Goal: Transaction & Acquisition: Purchase product/service

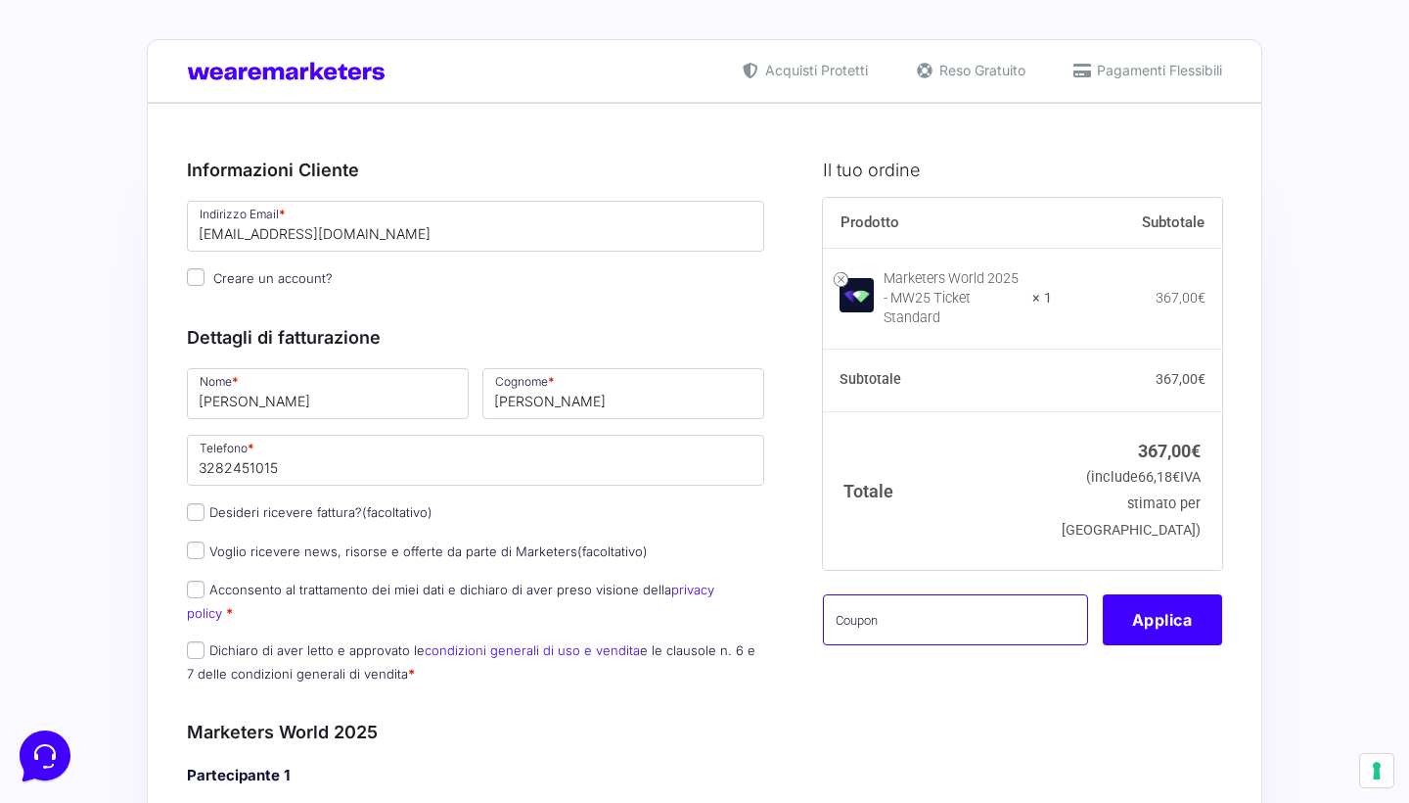
click at [850, 618] on input "text" at bounding box center [955, 619] width 265 height 51
click at [1167, 615] on button "Applica" at bounding box center [1162, 619] width 119 height 51
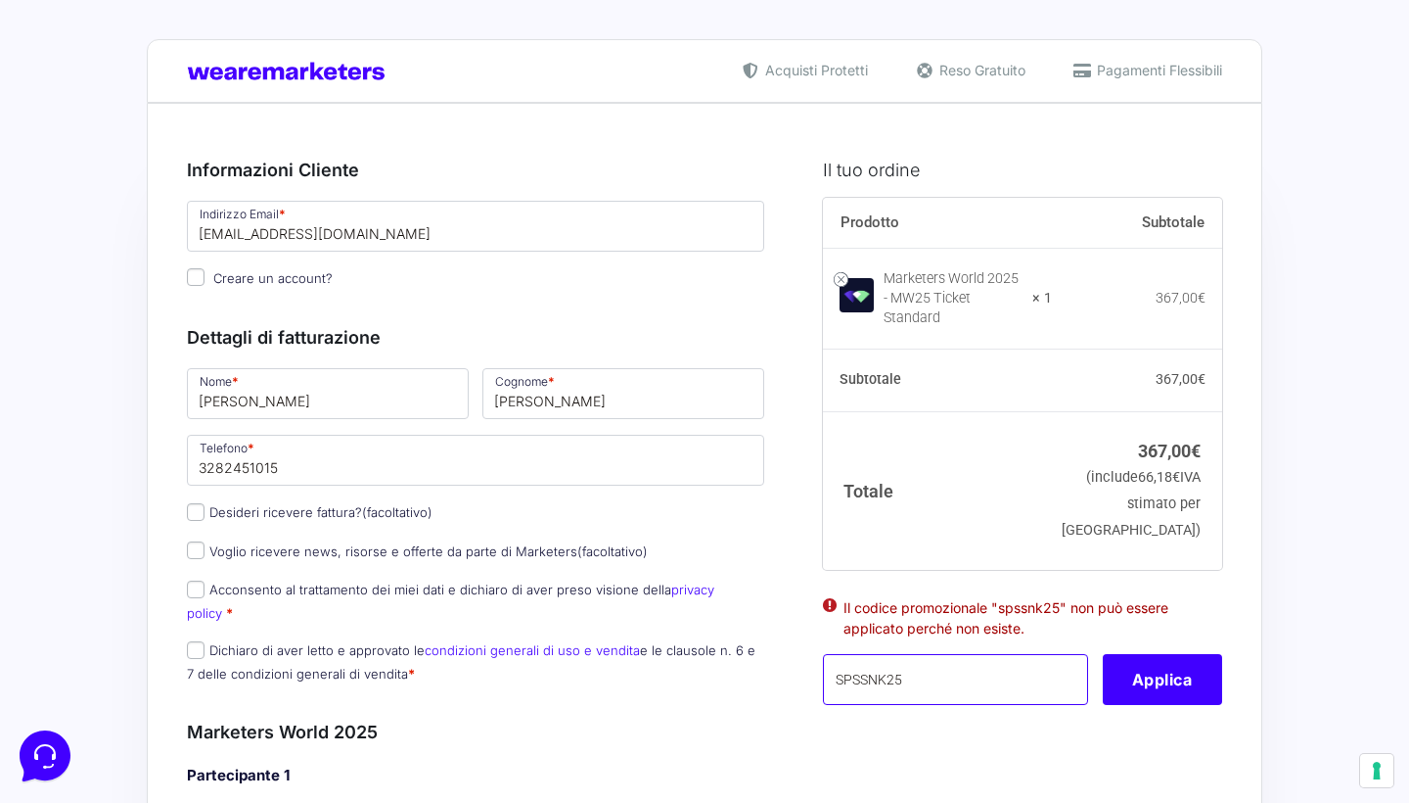
click at [862, 669] on input "SPSSNK25" at bounding box center [955, 679] width 265 height 51
click at [1123, 675] on button "Applica" at bounding box center [1162, 679] width 119 height 51
click at [859, 667] on input "SPSNK25" at bounding box center [955, 679] width 265 height 51
paste input "pnsM"
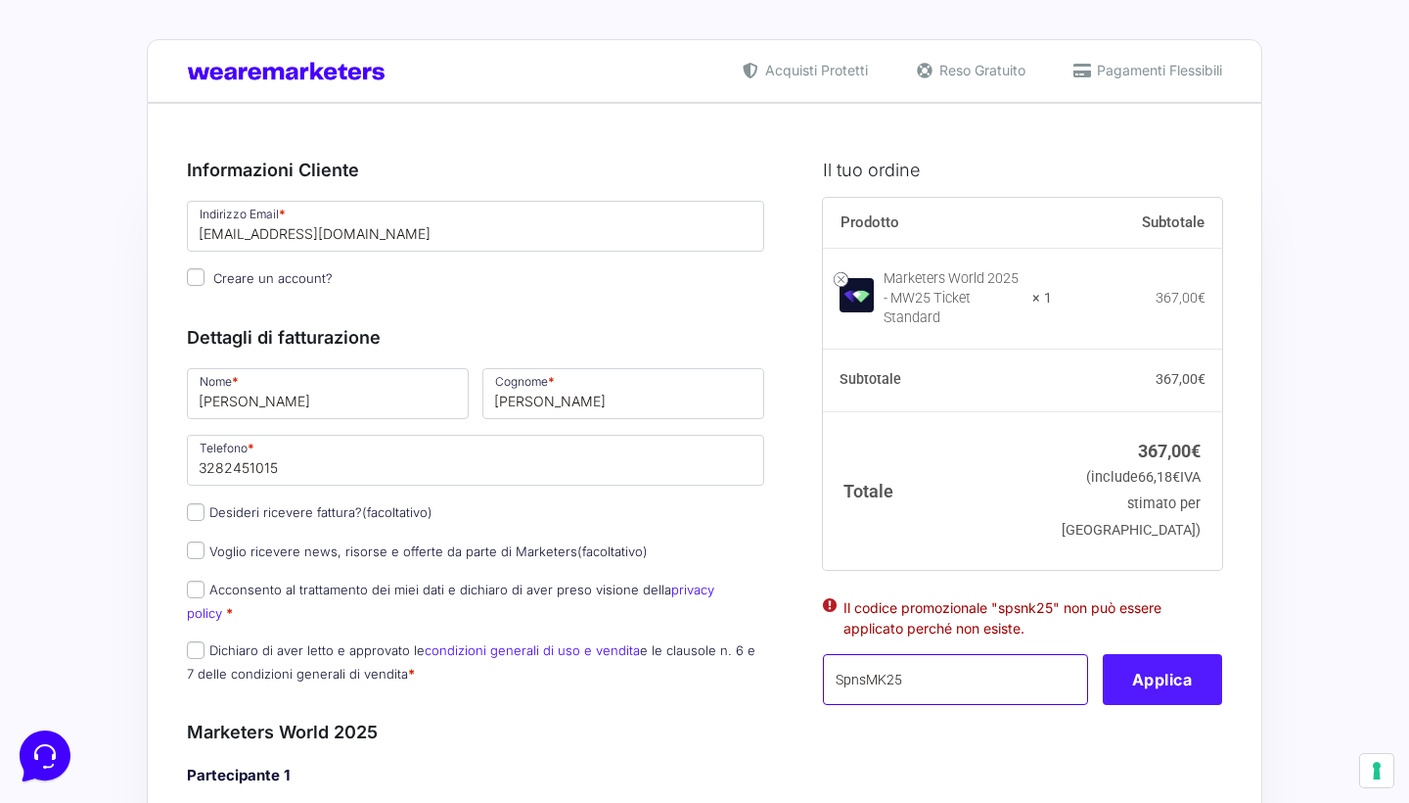
type input "SpnsMK25"
click at [1167, 670] on button "Applica" at bounding box center [1162, 679] width 119 height 51
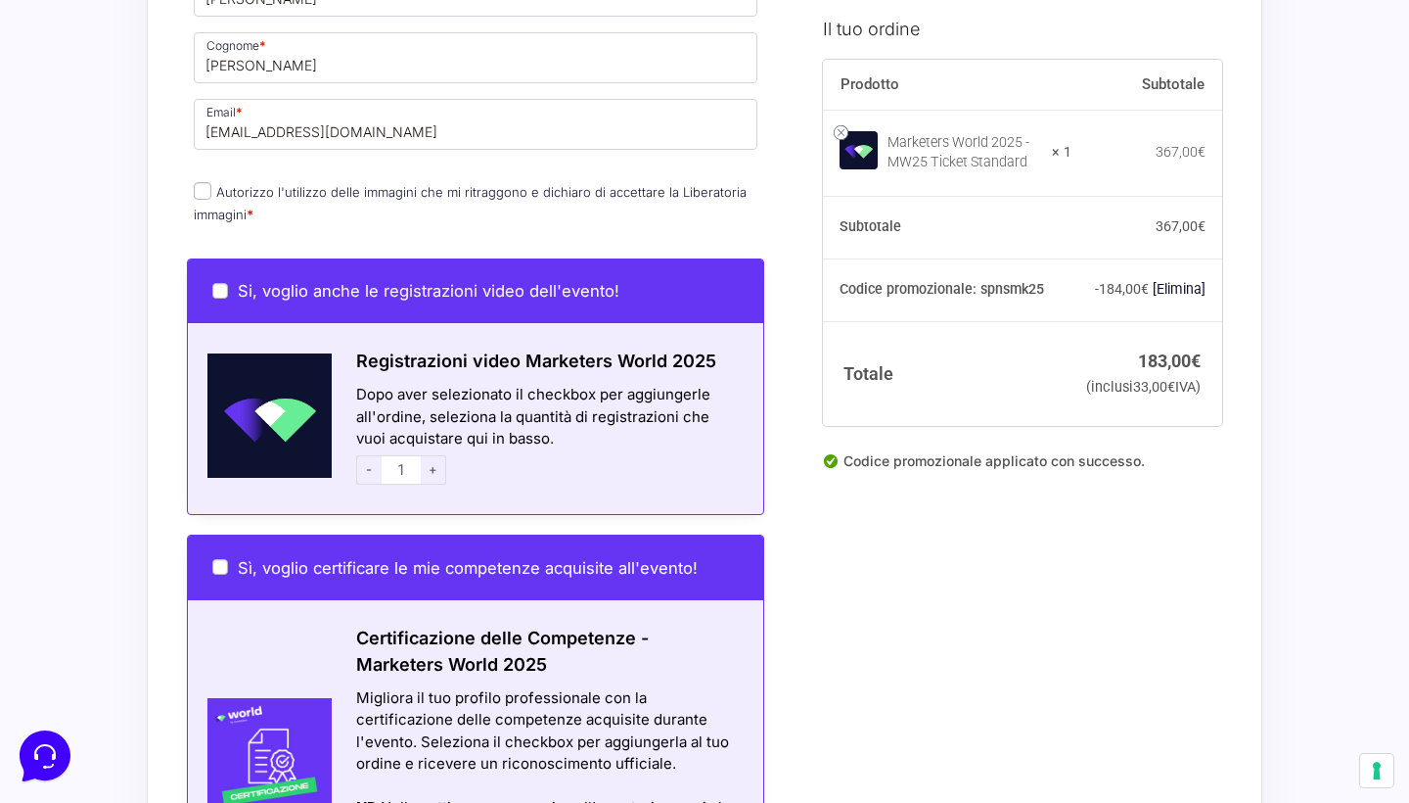
scroll to position [933, 0]
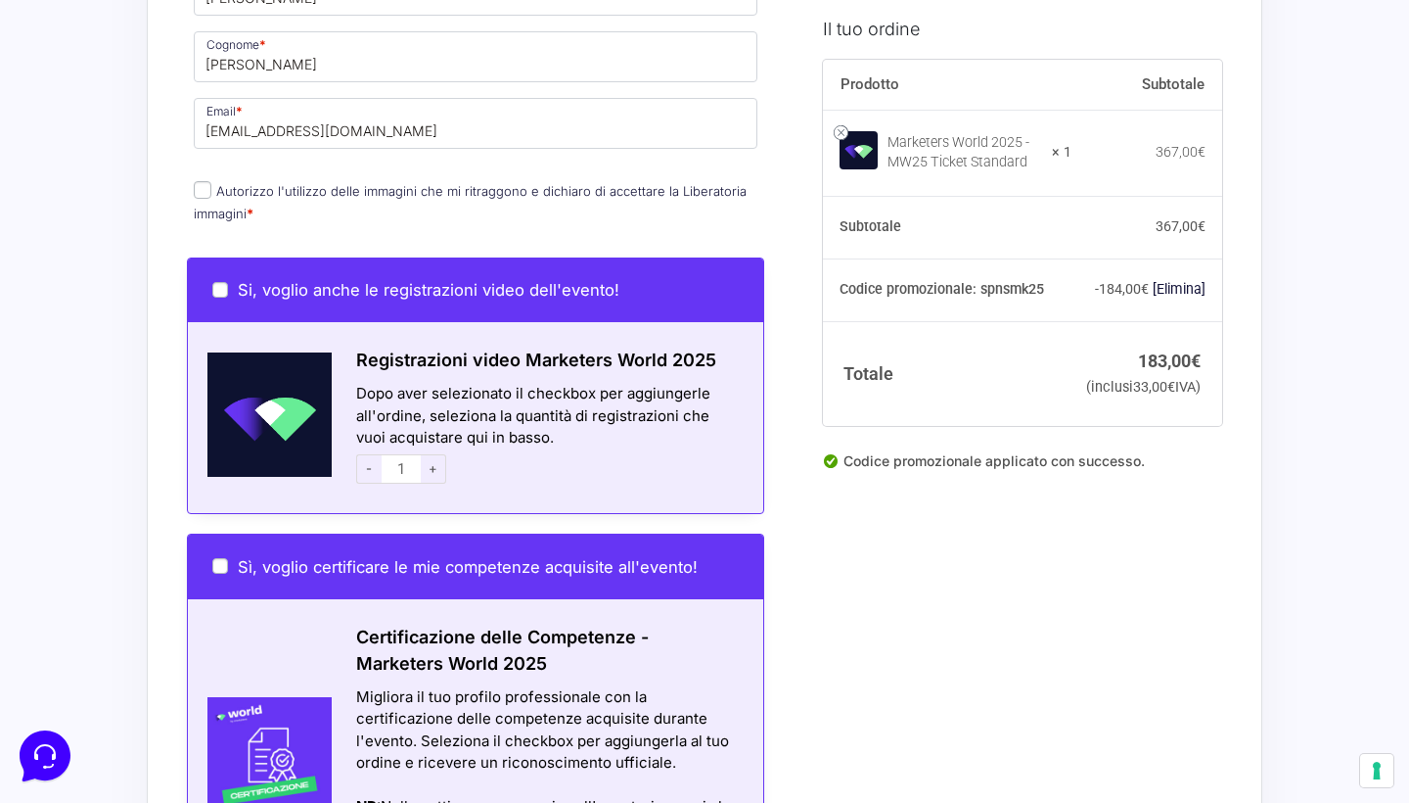
click at [209, 261] on div "Si, voglio anche le registrazioni video dell'evento!" at bounding box center [475, 290] width 575 height 65
click at [218, 282] on input "Si, voglio anche le registrazioni video dell'evento!" at bounding box center [220, 290] width 16 height 16
checkbox input "true"
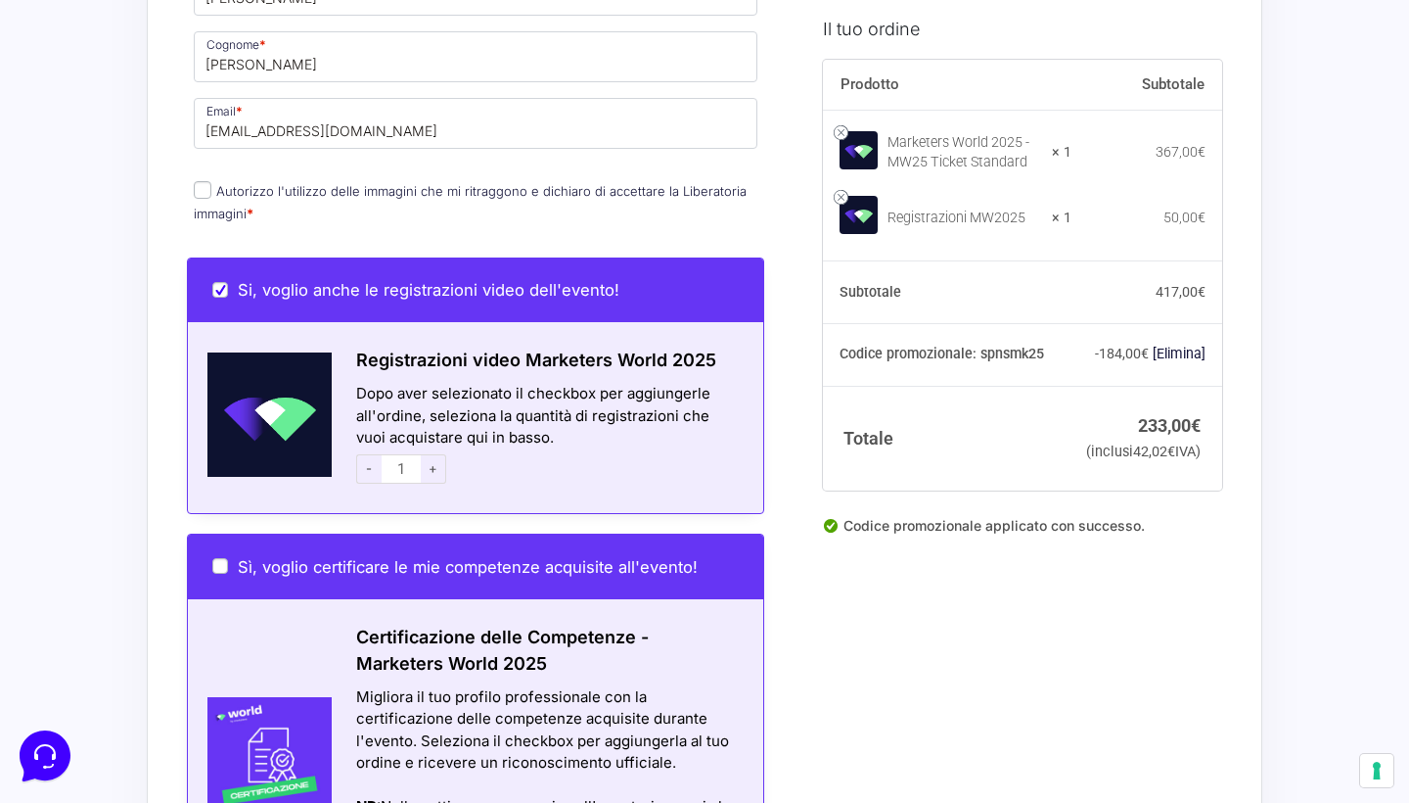
click at [222, 282] on input "Si, voglio anche le registrazioni video dell'evento!" at bounding box center [220, 290] width 16 height 16
checkbox input "false"
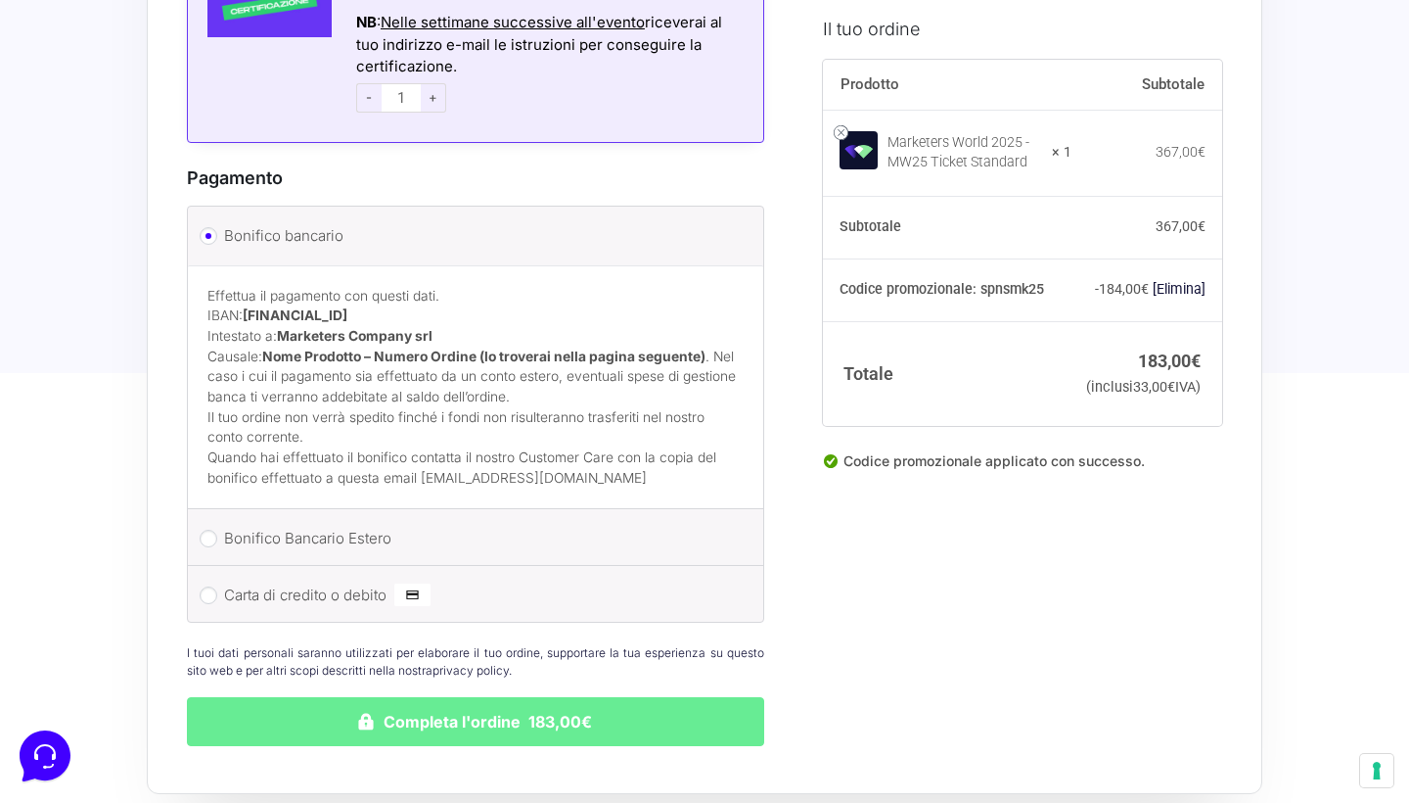
scroll to position [1739, 0]
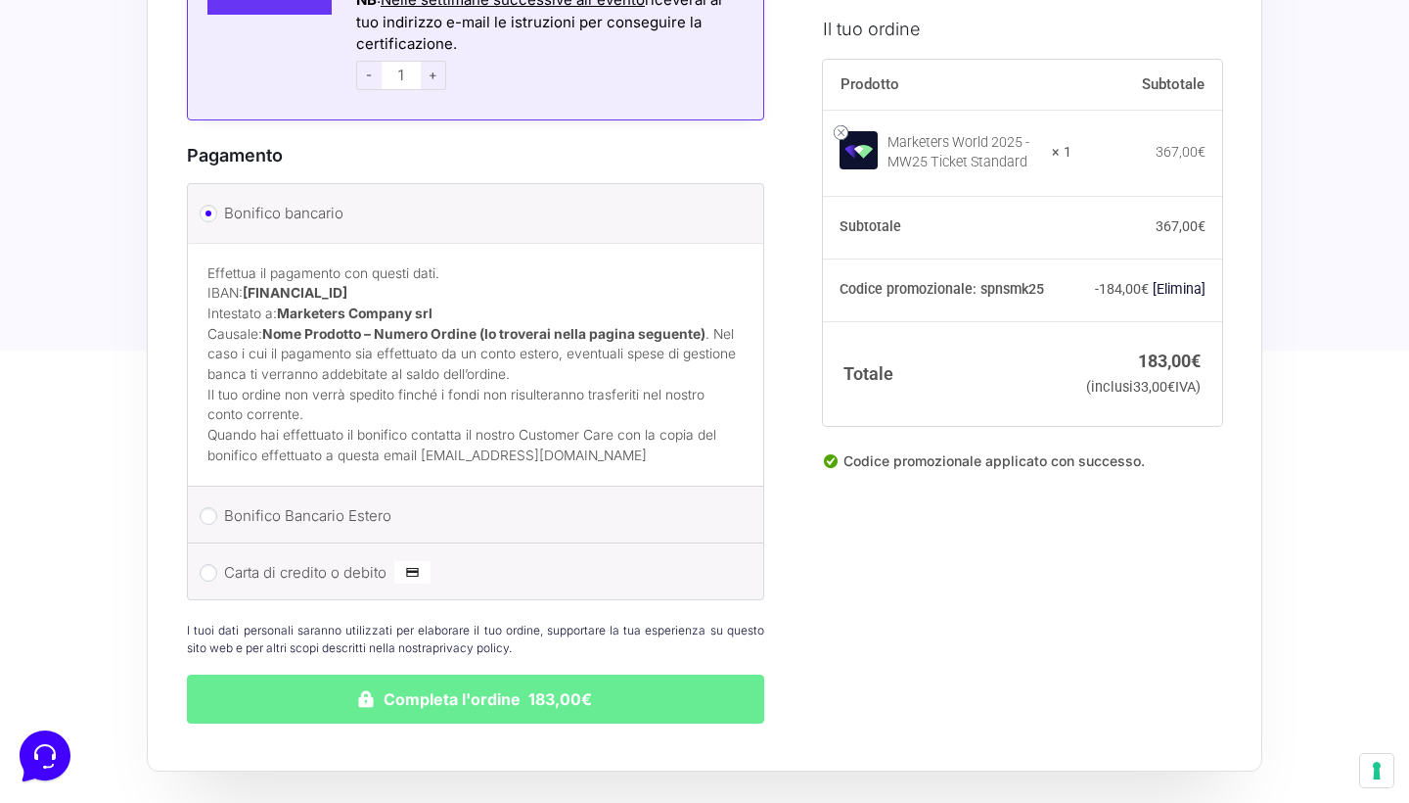
click at [212, 564] on input "Carta di credito o debito" at bounding box center [209, 573] width 18 height 18
radio input "true"
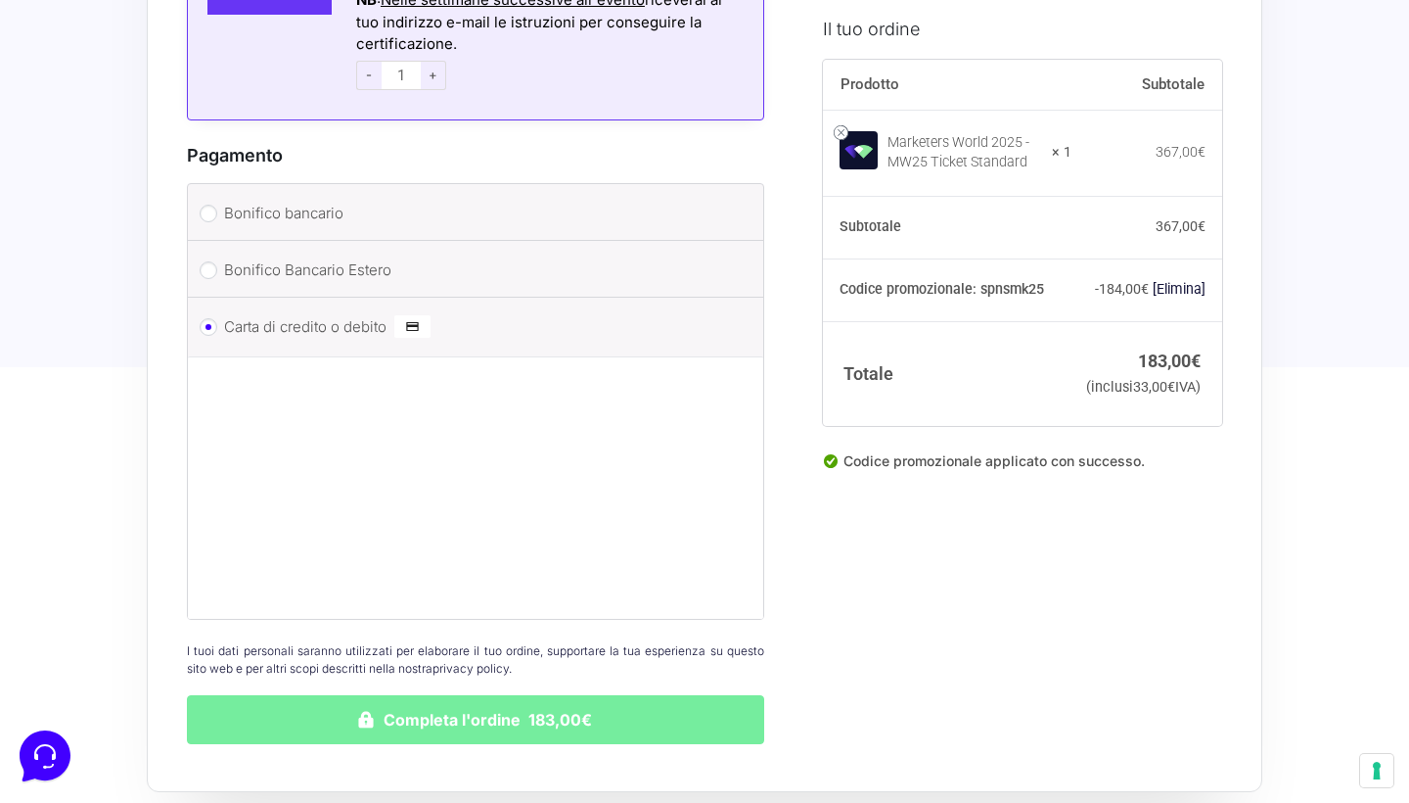
click at [368, 695] on button "Completa l'ordine 183,00€" at bounding box center [475, 719] width 577 height 49
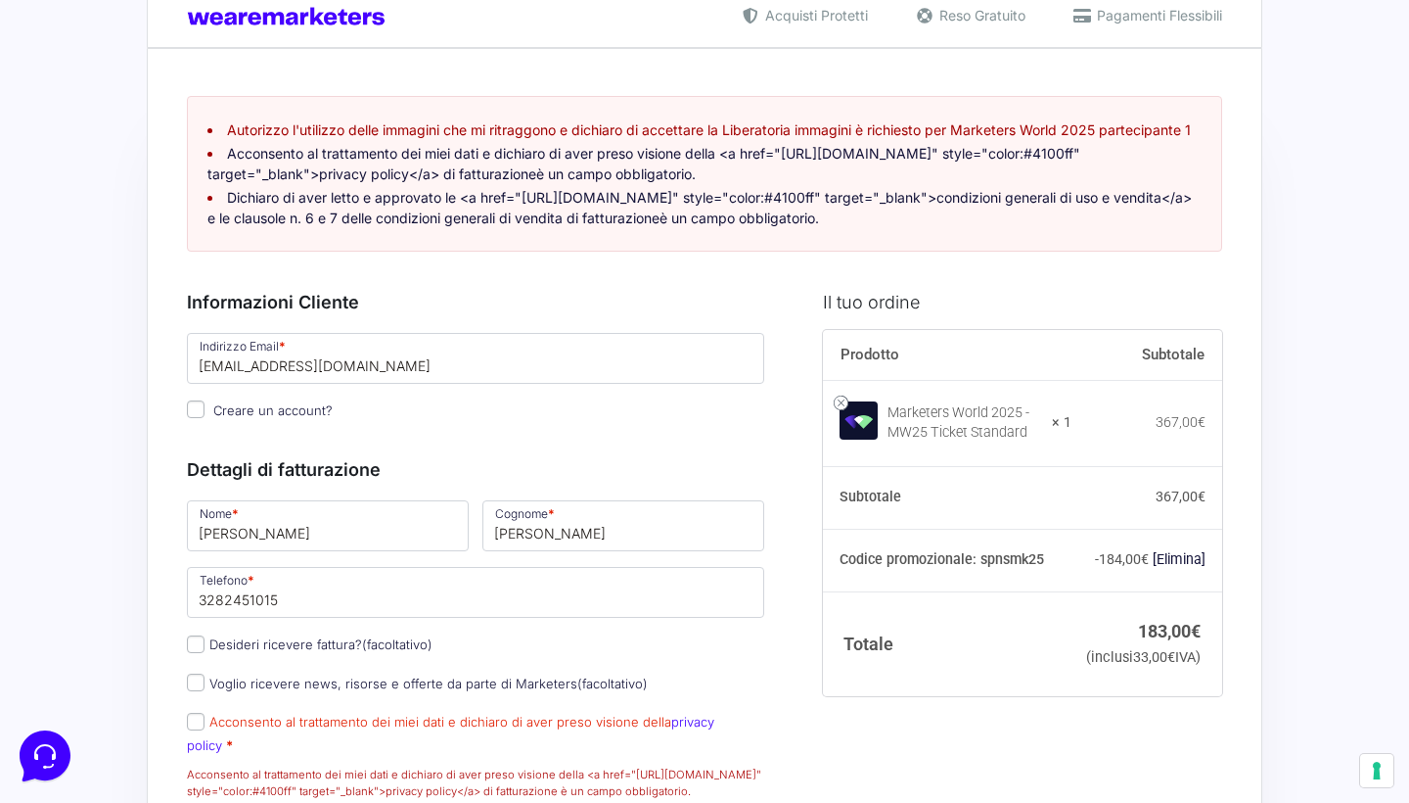
scroll to position [36, 0]
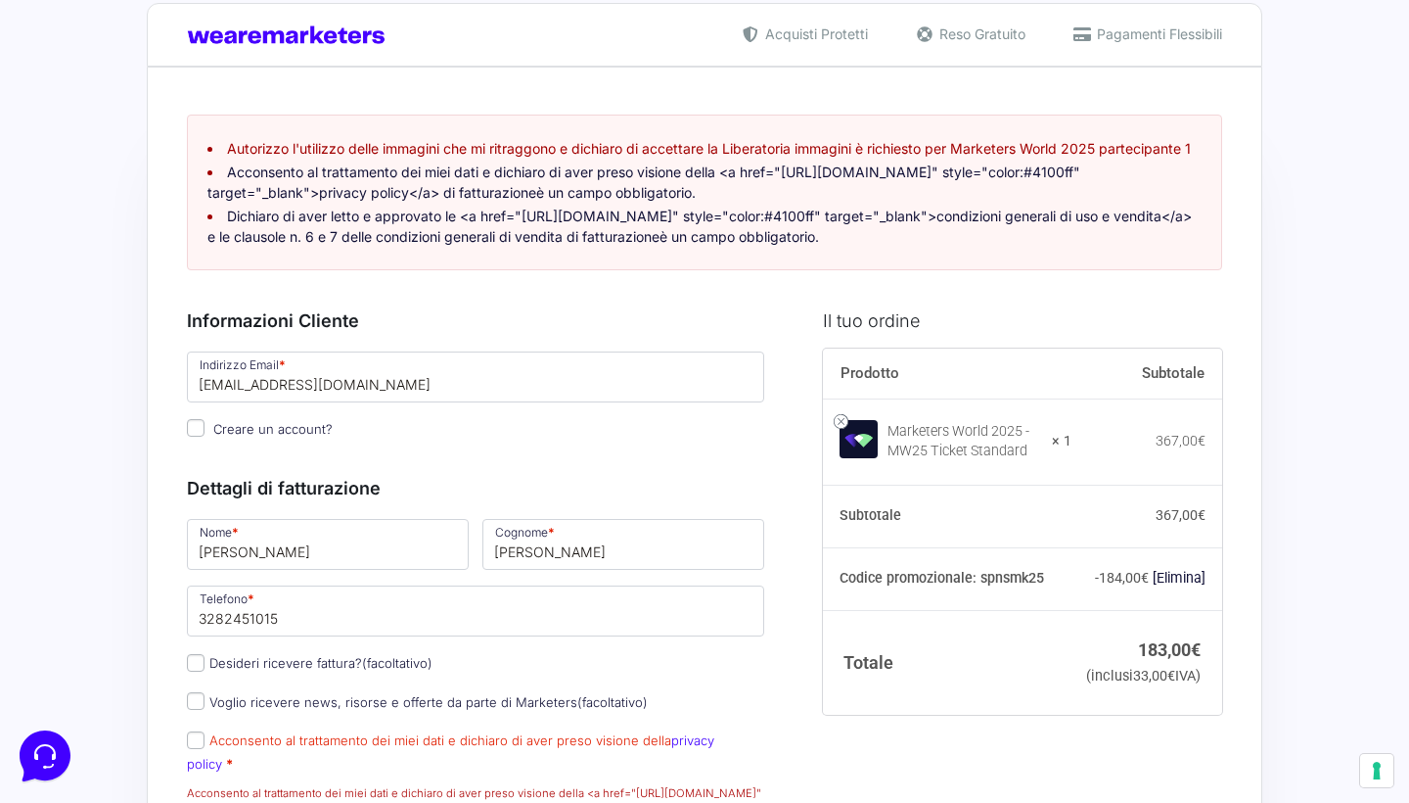
click at [336, 670] on label "Desideri ricevere fattura? (facoltativo)" at bounding box center [310, 663] width 246 height 16
click at [205, 671] on input "Desideri ricevere fattura? (facoltativo)" at bounding box center [196, 663] width 18 height 18
checkbox input "true"
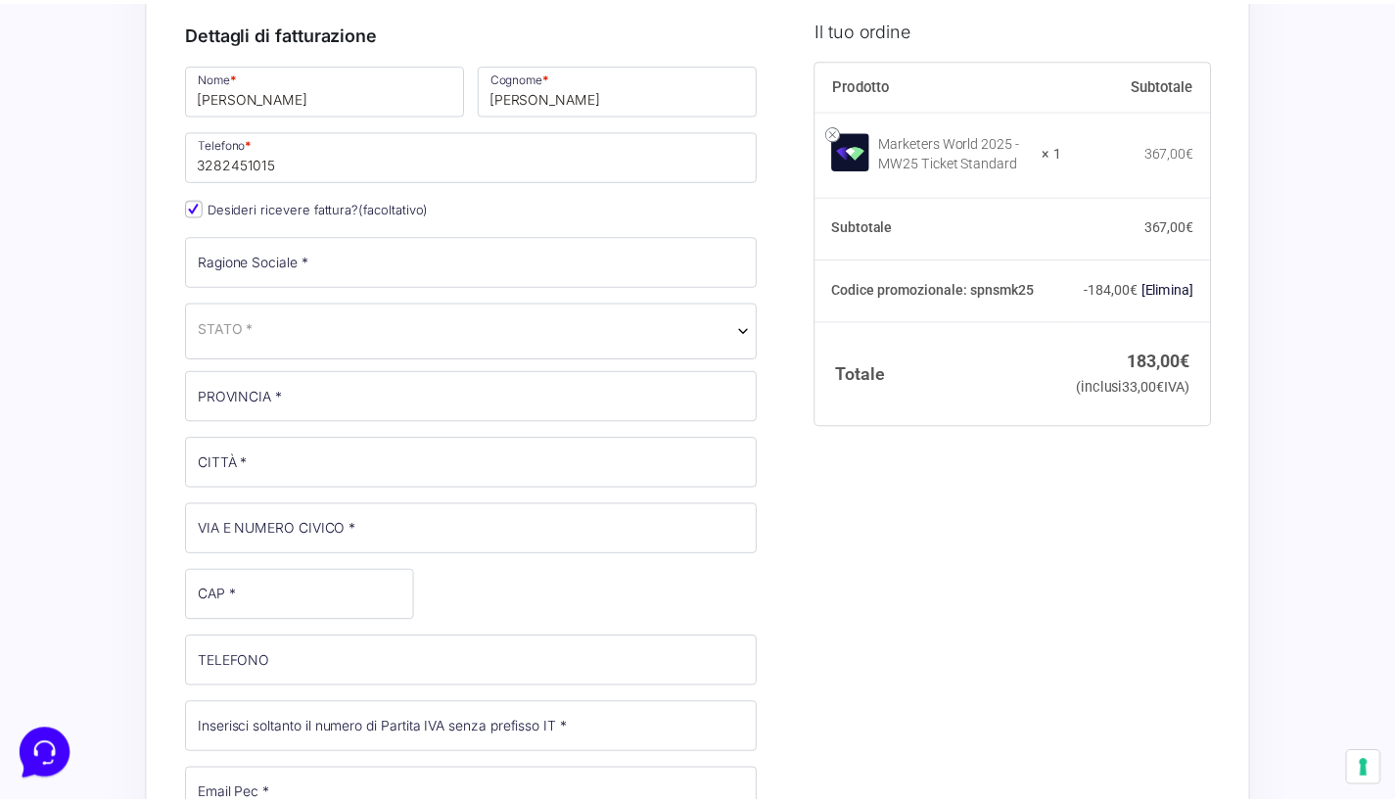
scroll to position [505, 0]
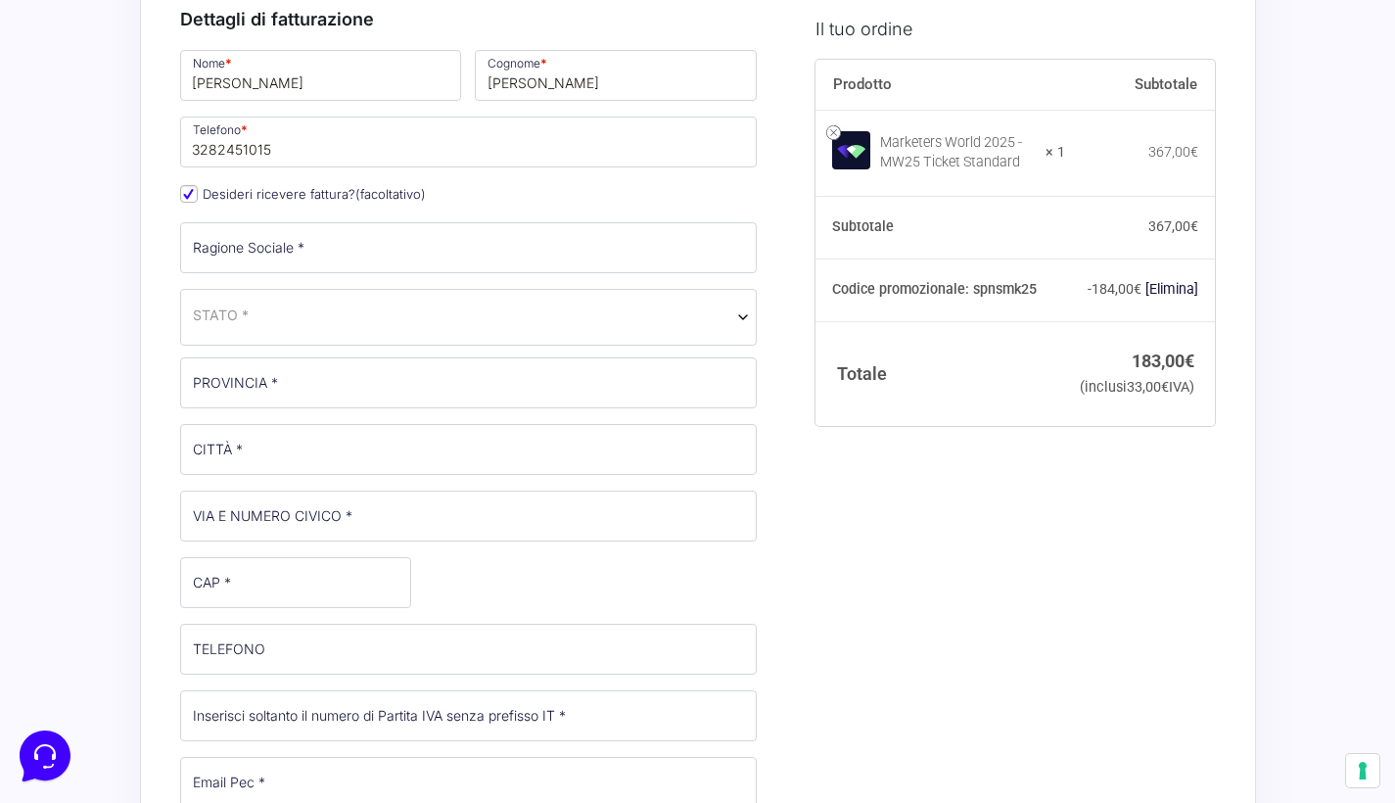
click at [253, 325] on span "STATO *" at bounding box center [469, 314] width 552 height 21
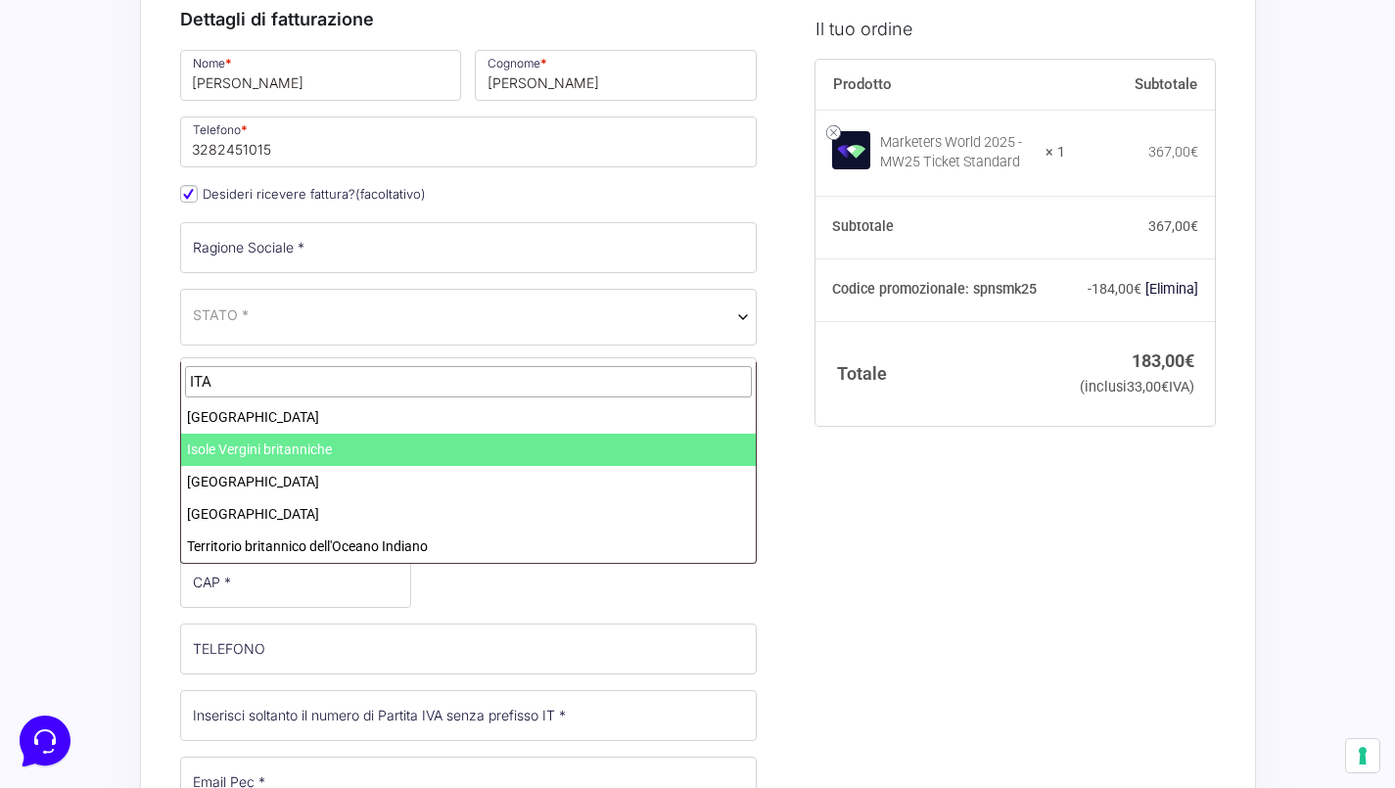
type input "ITA"
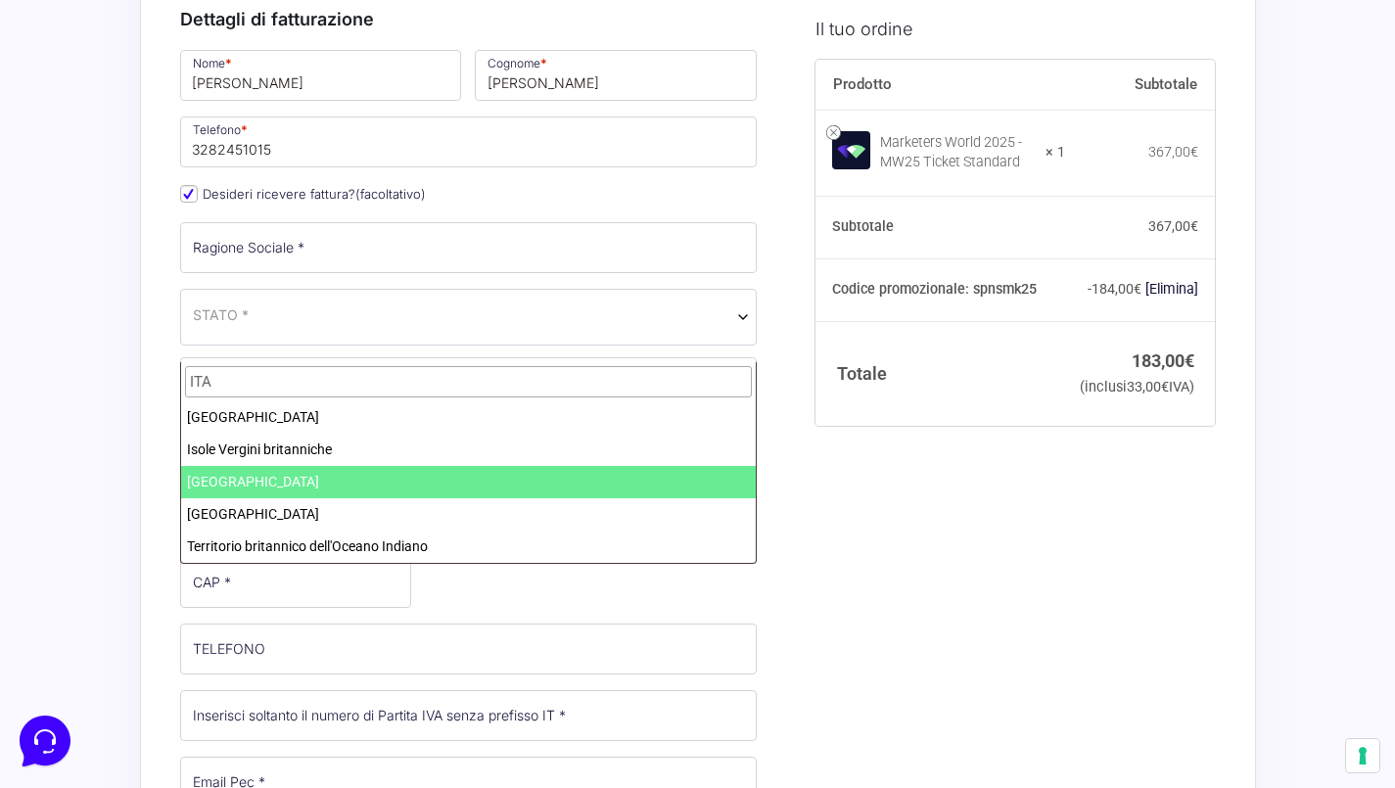
select select "IT"
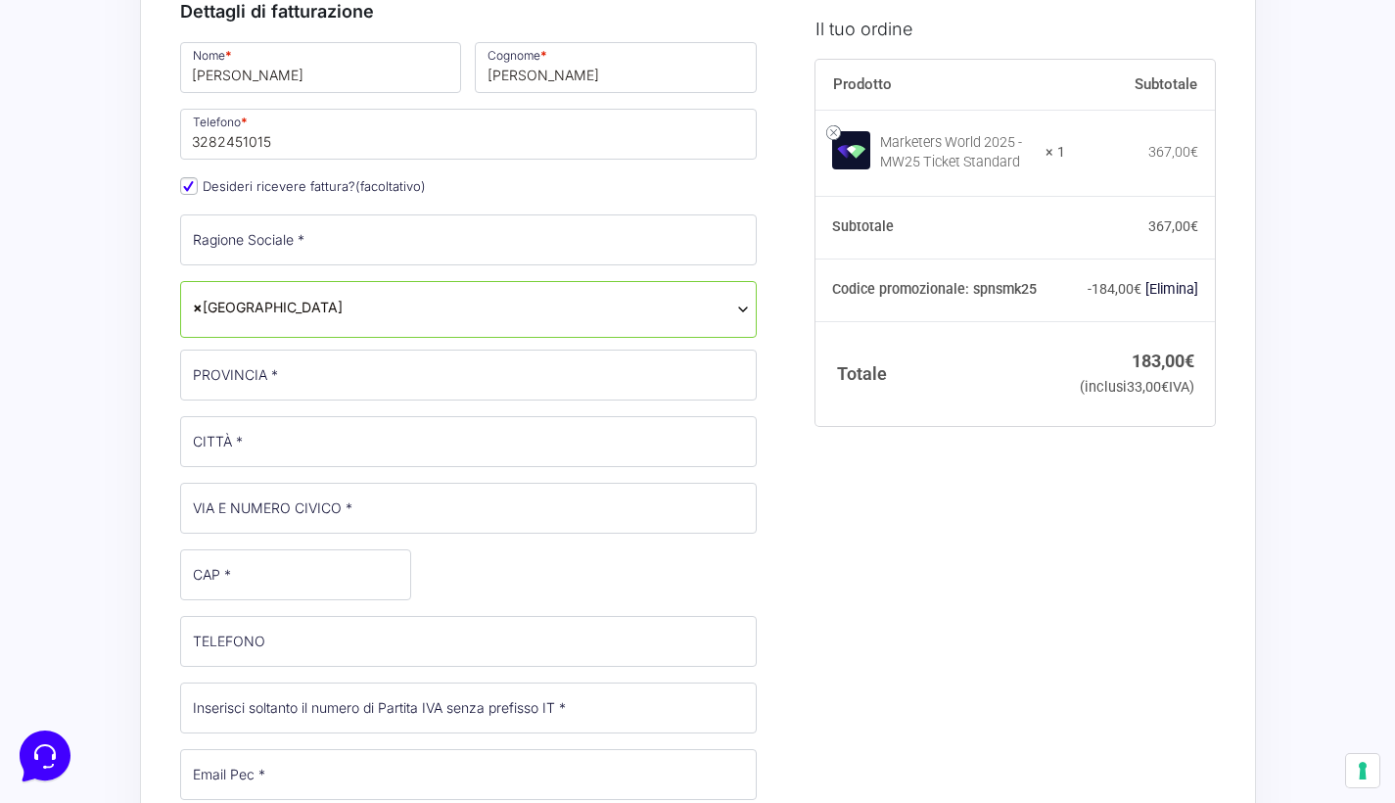
scroll to position [535, 0]
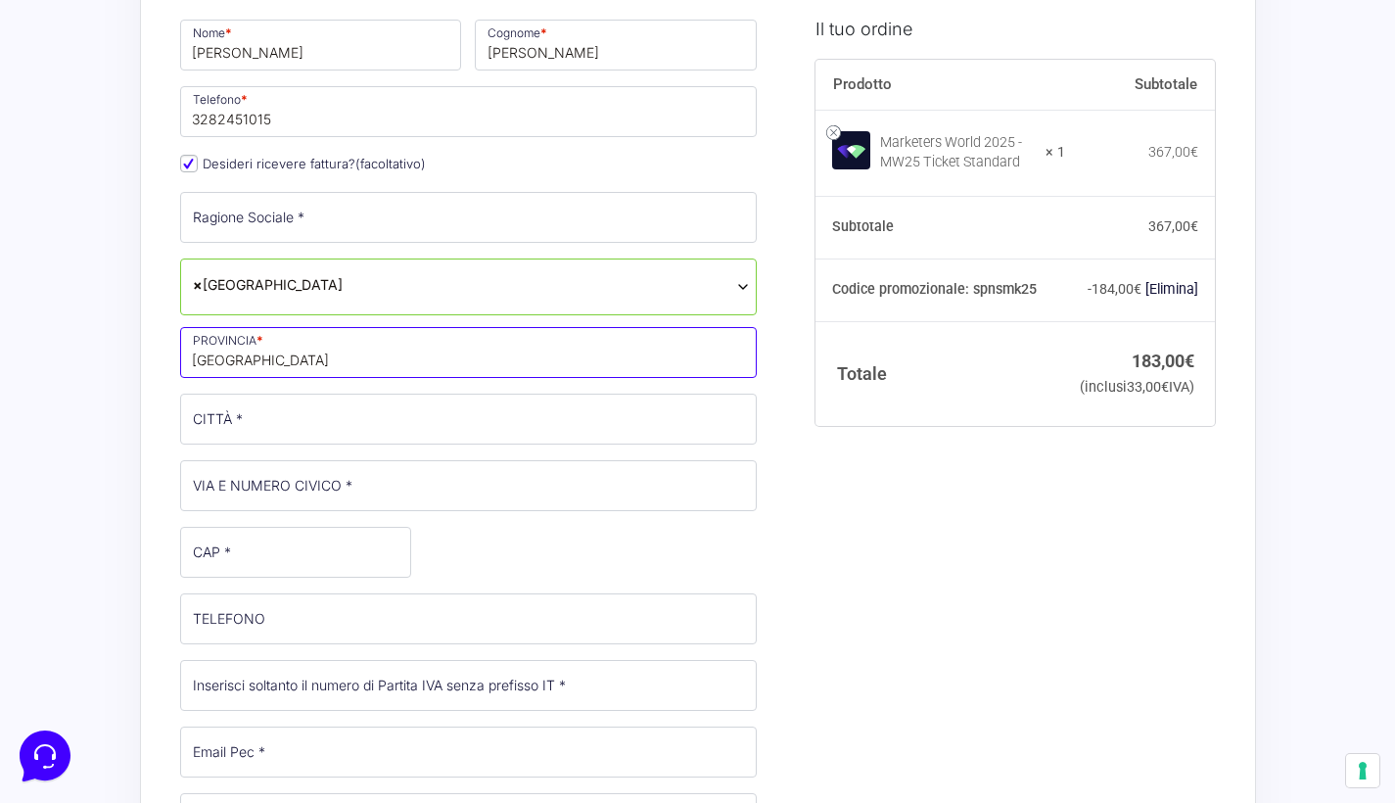
type input "[GEOGRAPHIC_DATA]"
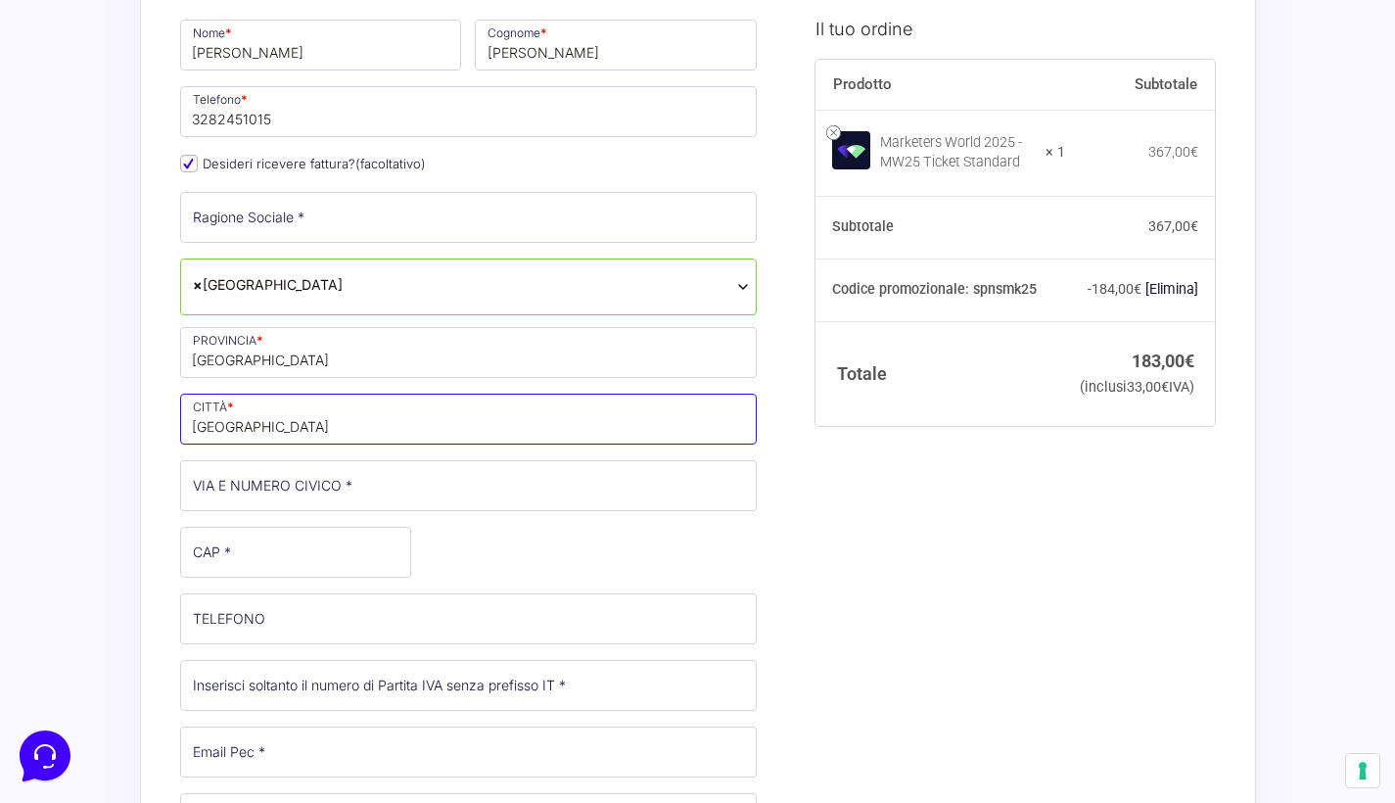
type input "[GEOGRAPHIC_DATA]"
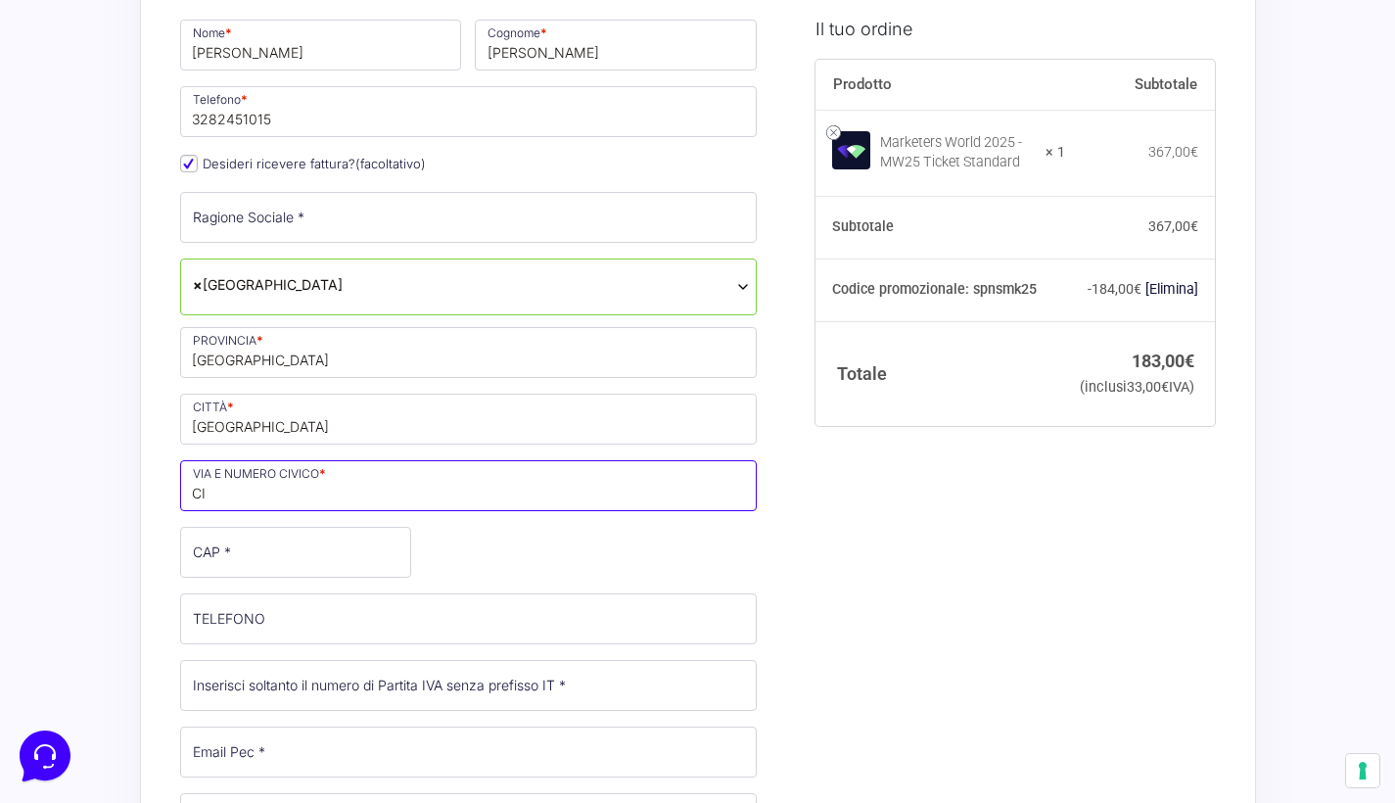
type input "C"
type input "[STREET_ADDRESS]"
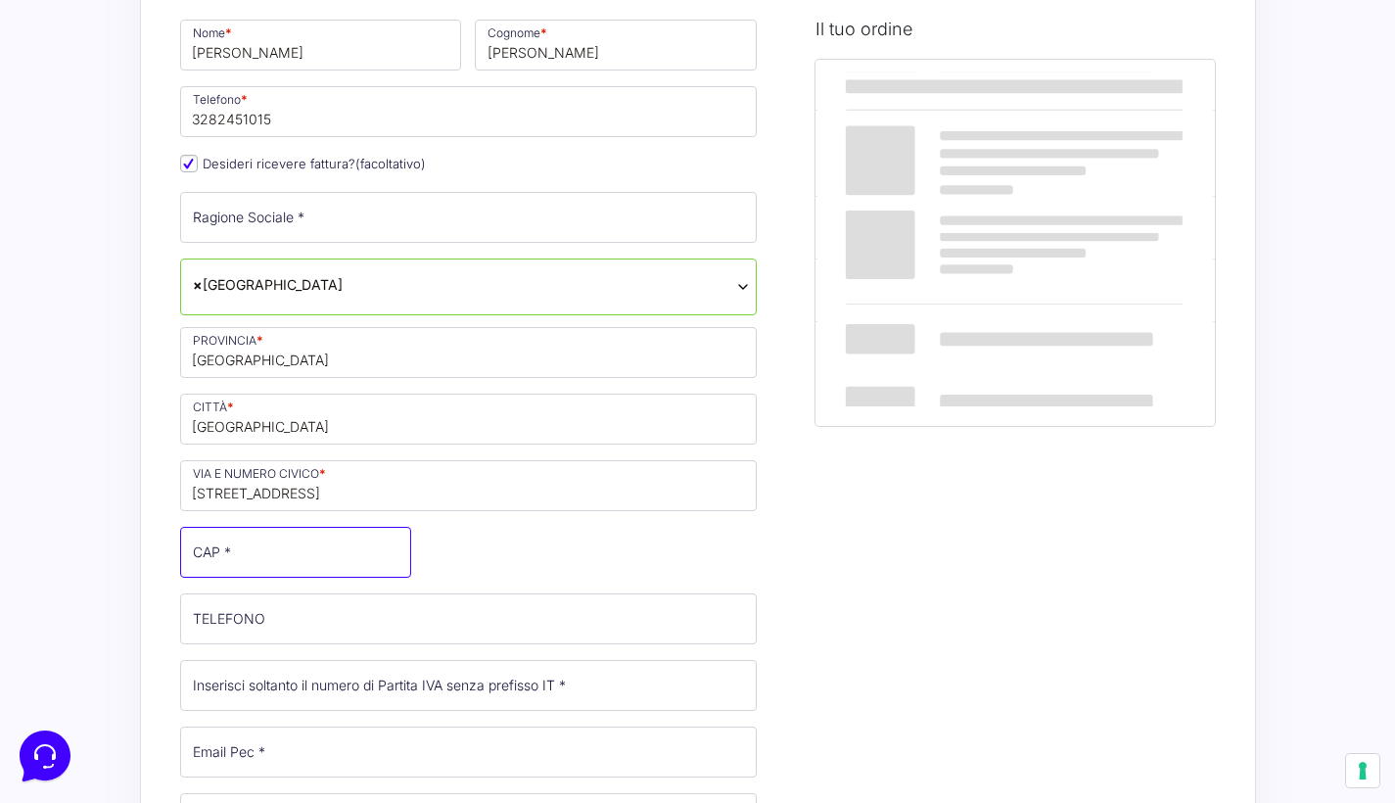
click at [263, 567] on input "CAP *" at bounding box center [295, 552] width 231 height 51
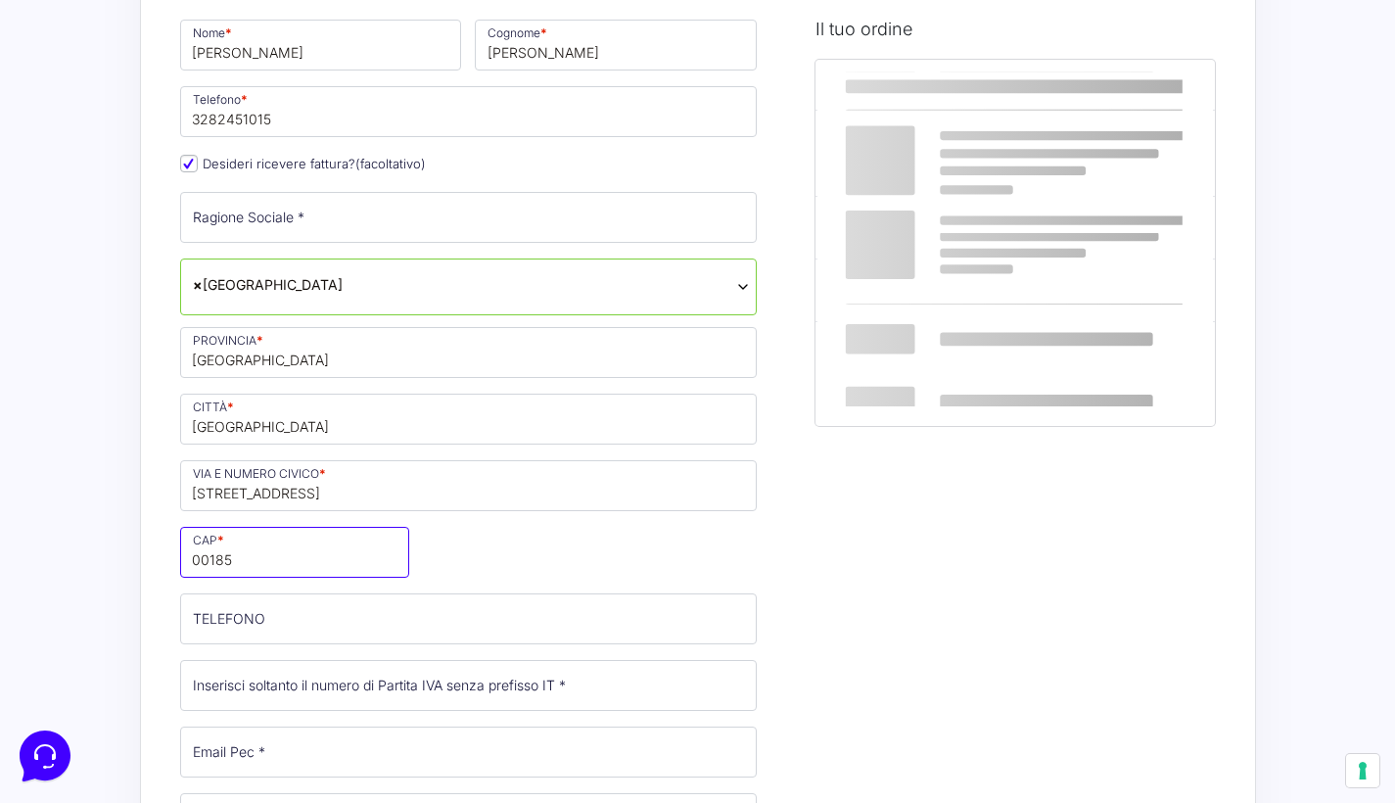
scroll to position [651, 0]
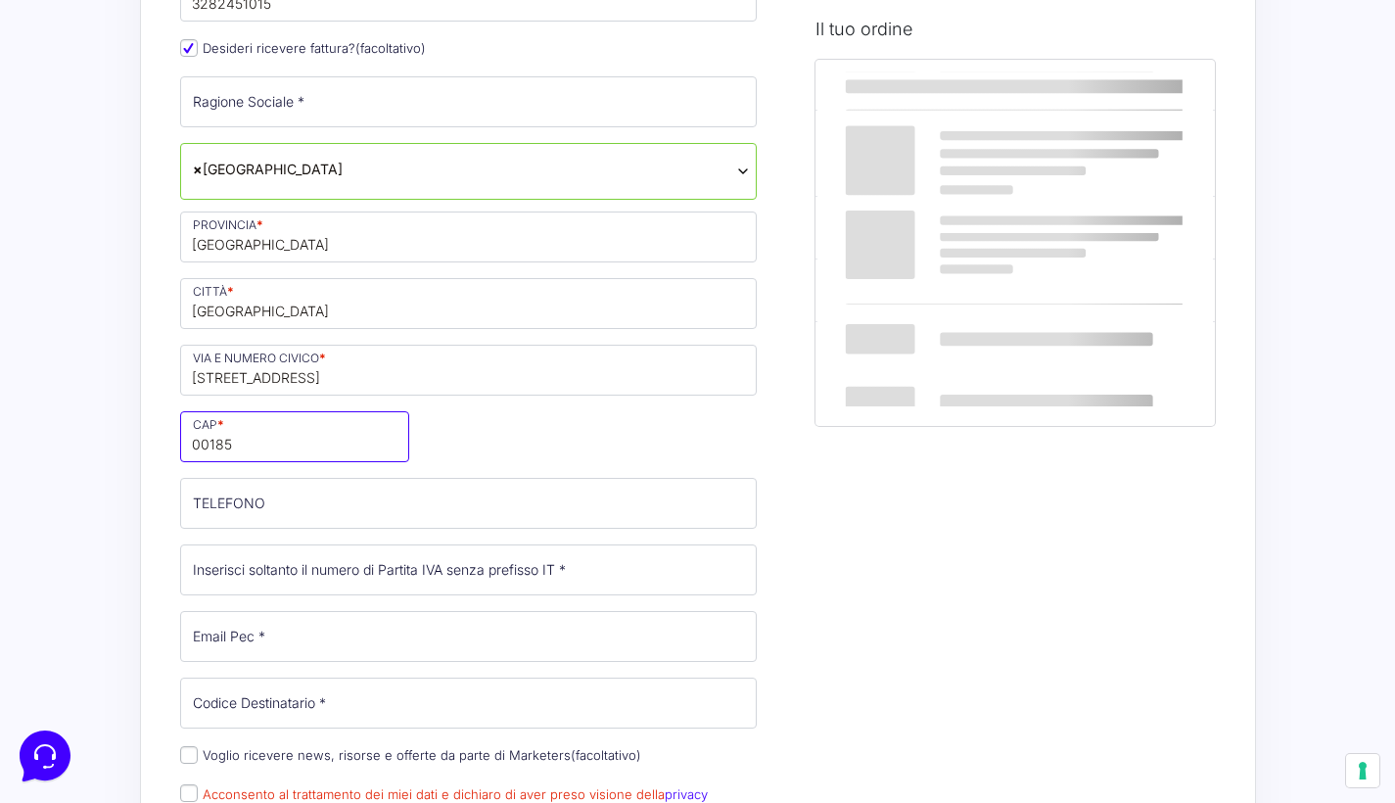
type input "00185"
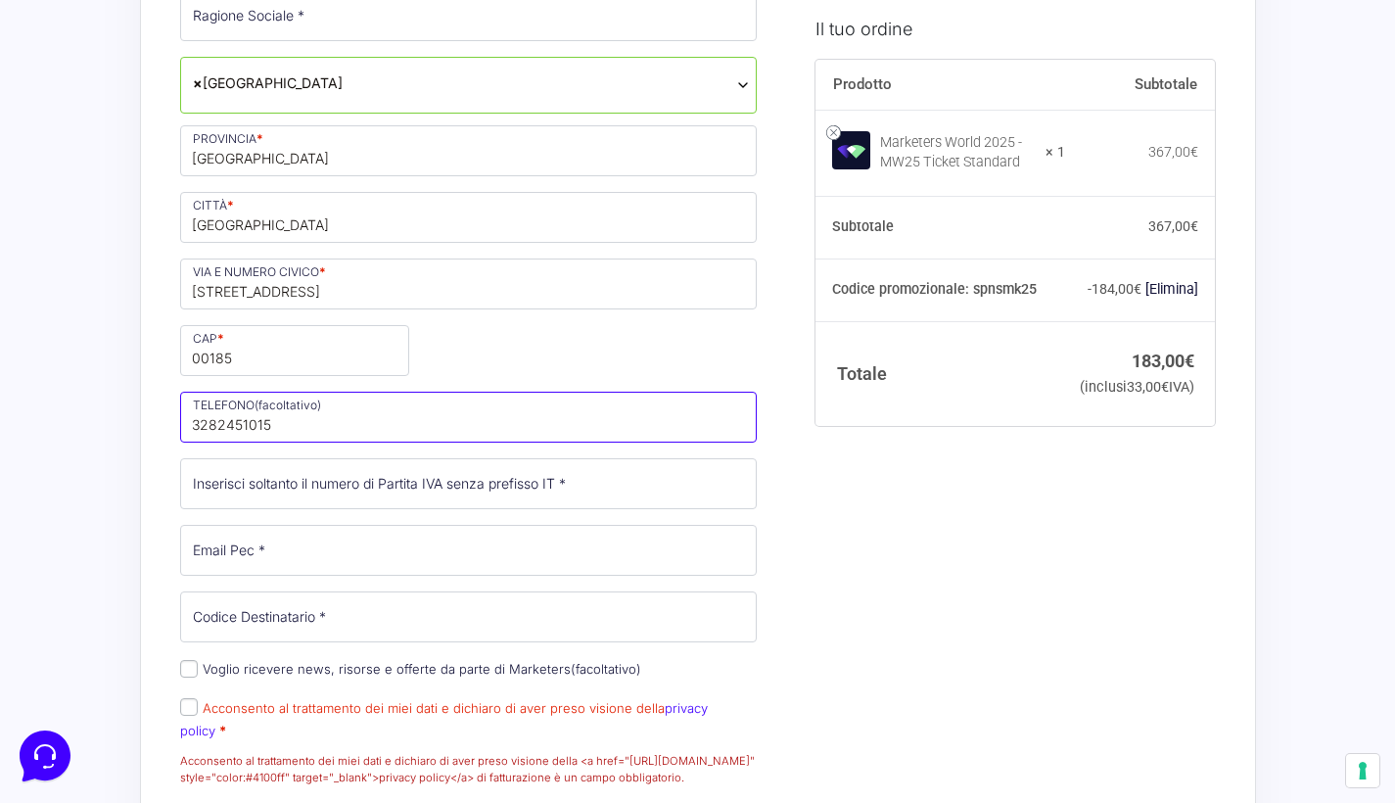
scroll to position [740, 0]
type input "3282451015"
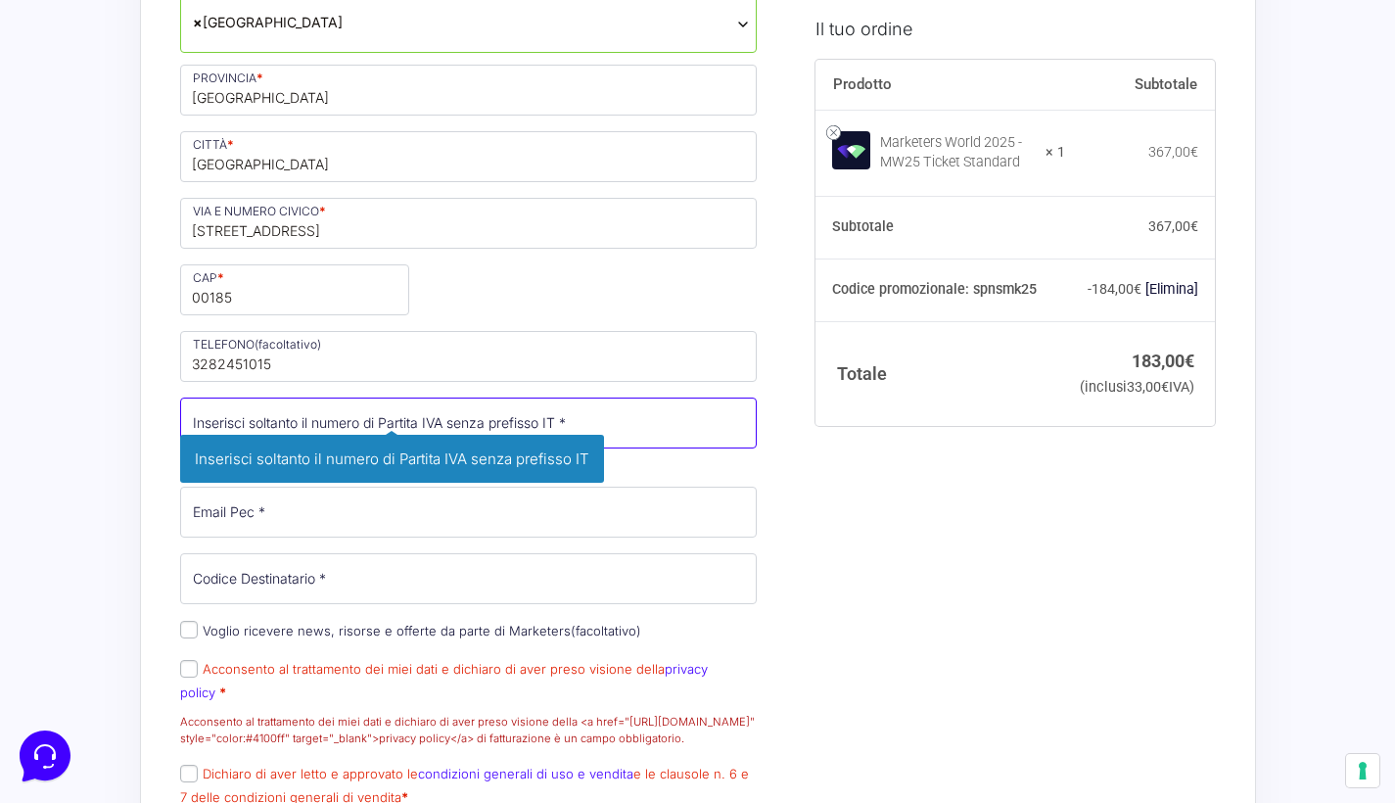
scroll to position [812, 0]
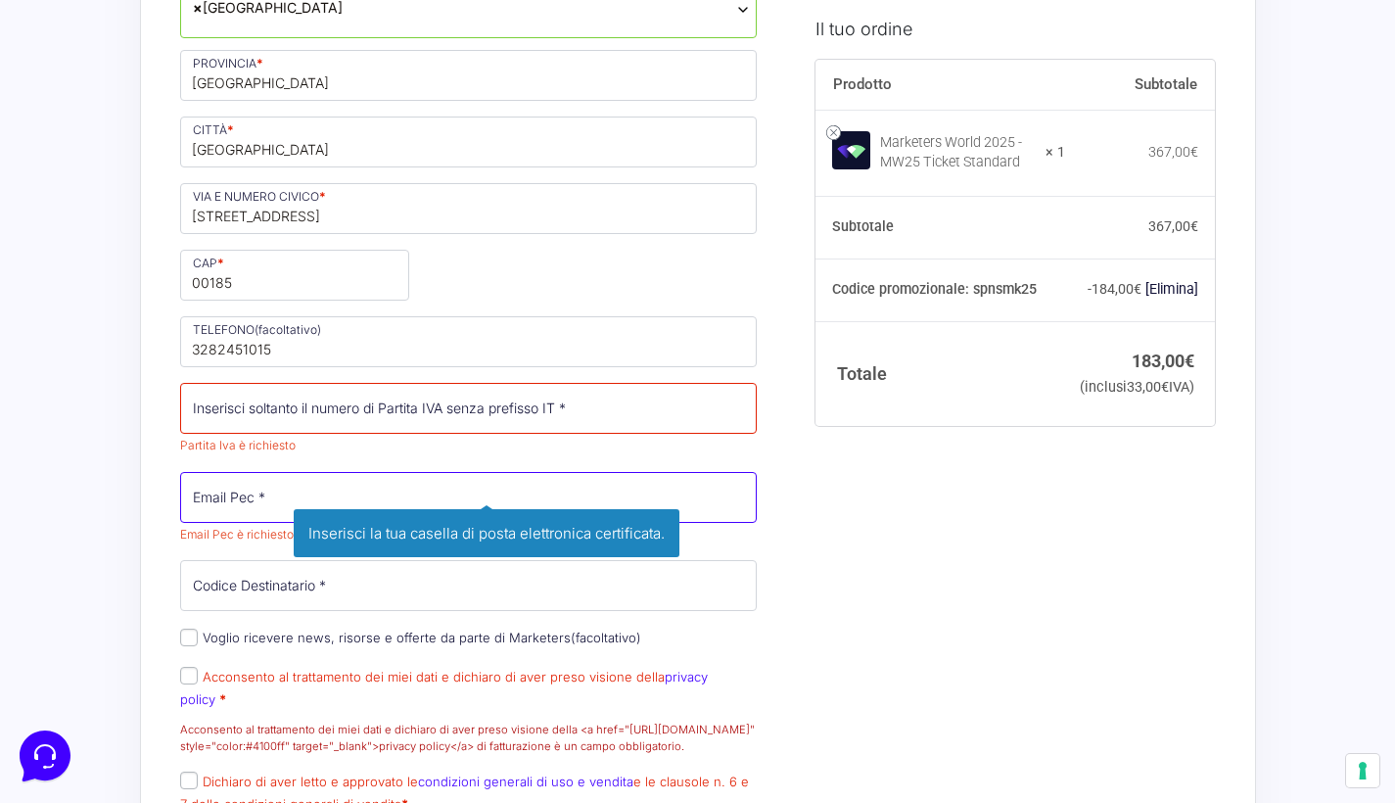
click at [210, 523] on input "Email Pec *" at bounding box center [468, 497] width 577 height 51
paste input "[EMAIL_ADDRESS][DOMAIN_NAME]"
type input "[EMAIL_ADDRESS][DOMAIN_NAME]"
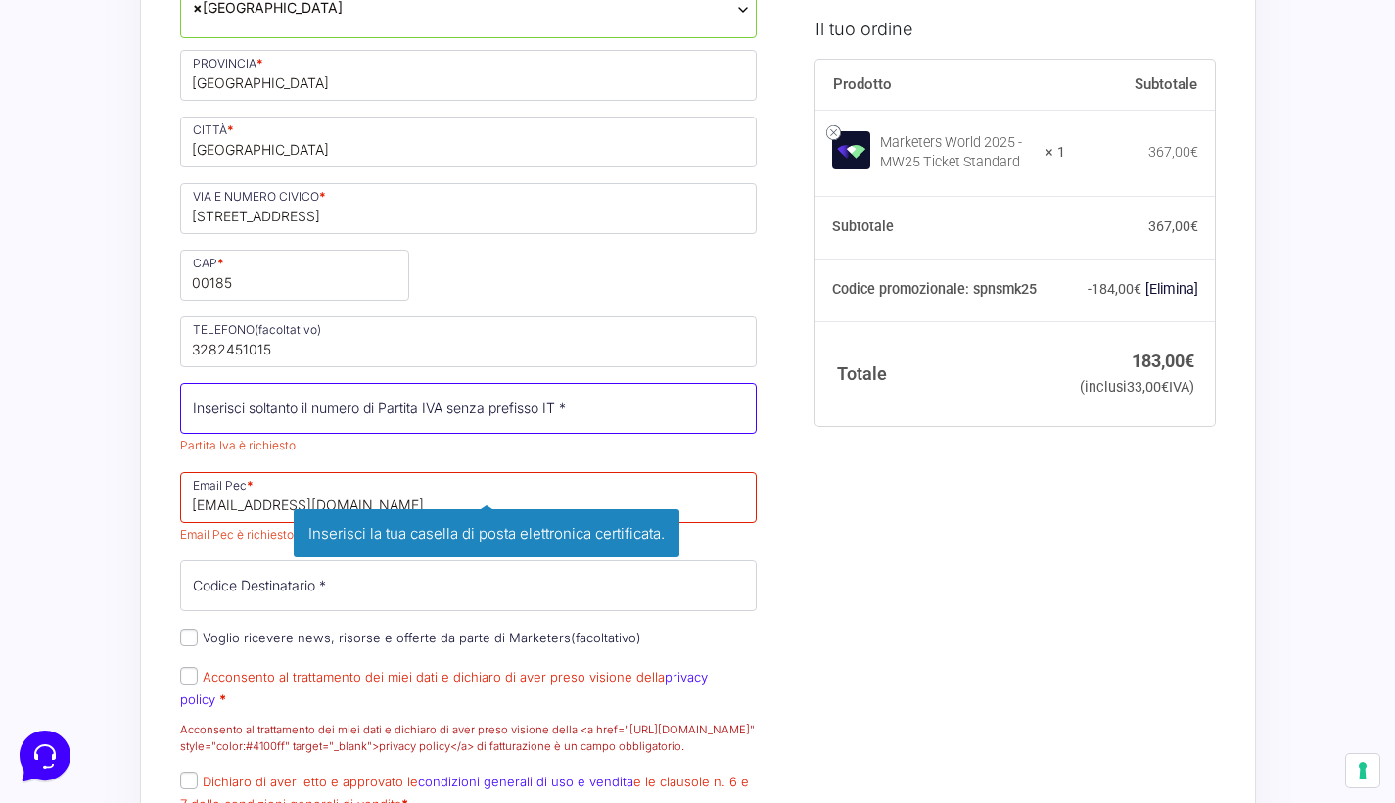
click at [220, 434] on input "Partita Iva *" at bounding box center [468, 408] width 577 height 51
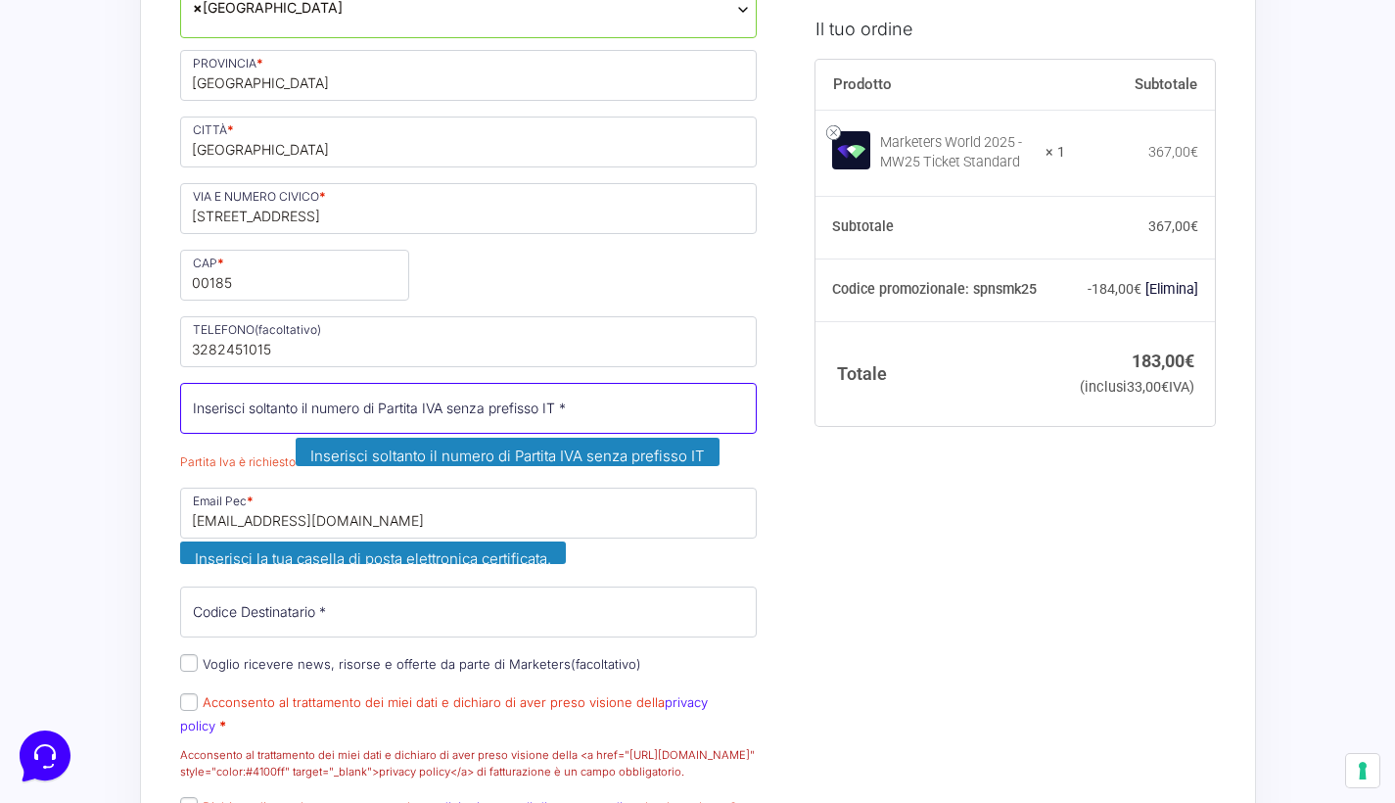
click at [220, 434] on input "Partita Iva *" at bounding box center [468, 408] width 577 height 51
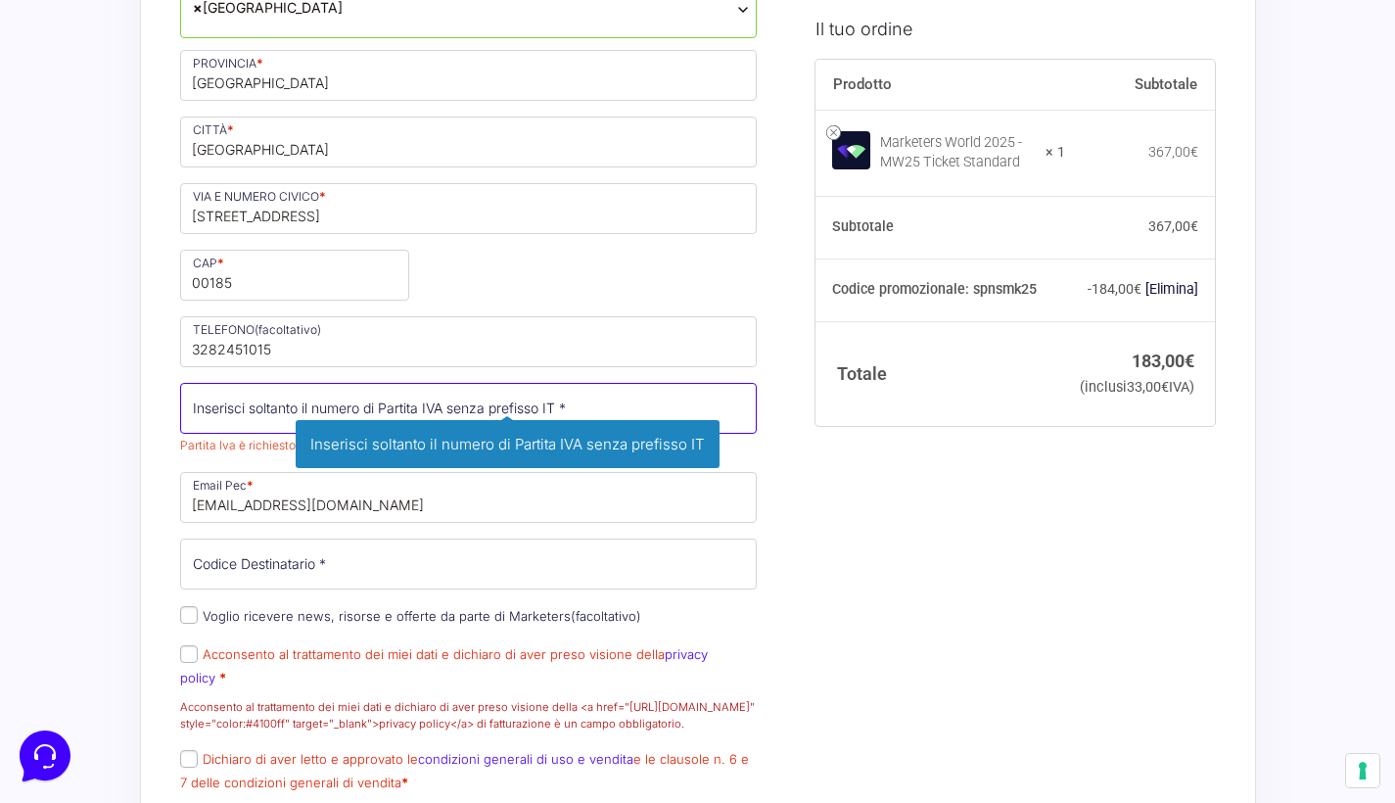
paste input "7947791004"
click at [199, 434] on input "7947791004" at bounding box center [468, 408] width 577 height 51
type input "17947791004"
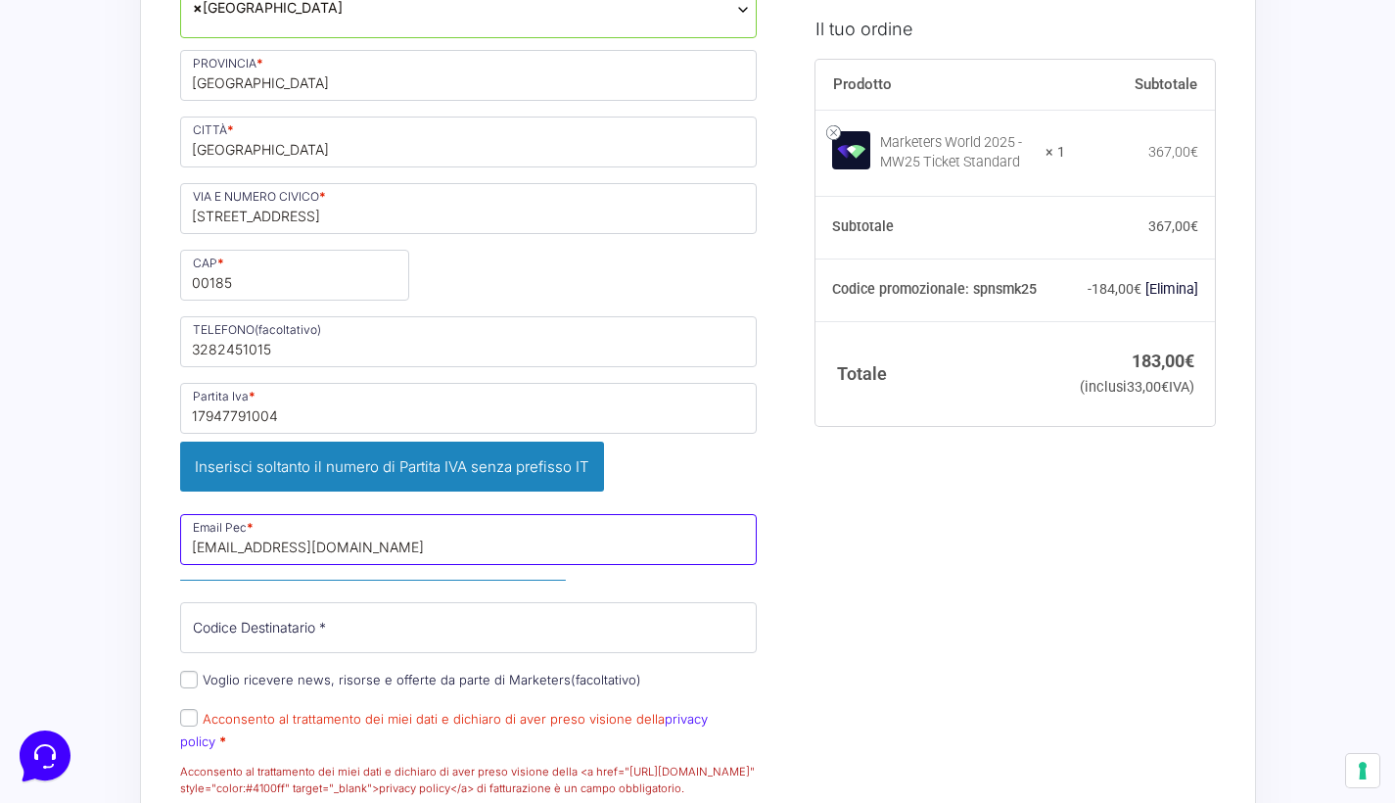
click at [288, 535] on input "[EMAIL_ADDRESS][DOMAIN_NAME]" at bounding box center [468, 539] width 577 height 51
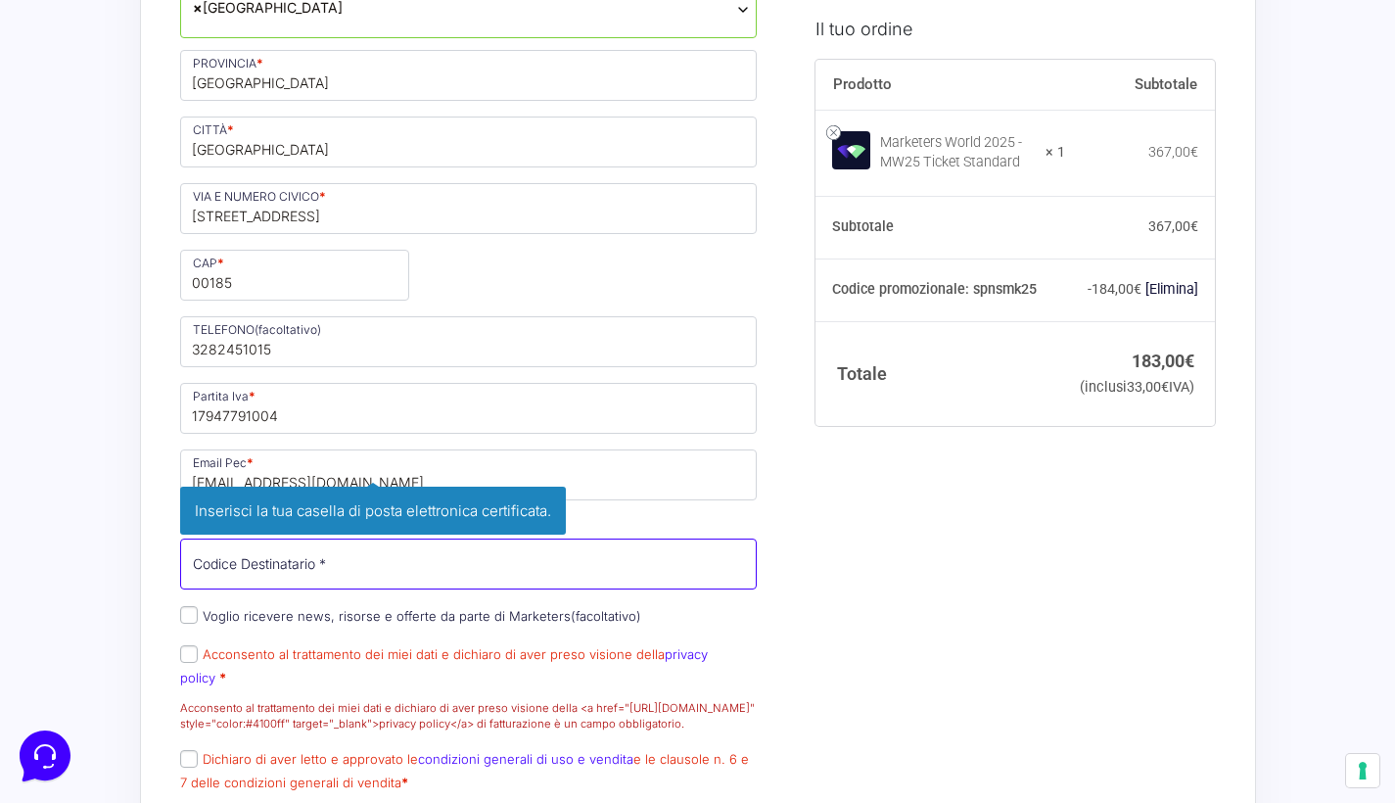
click at [278, 589] on input "Codice Destinatario *" at bounding box center [468, 563] width 577 height 51
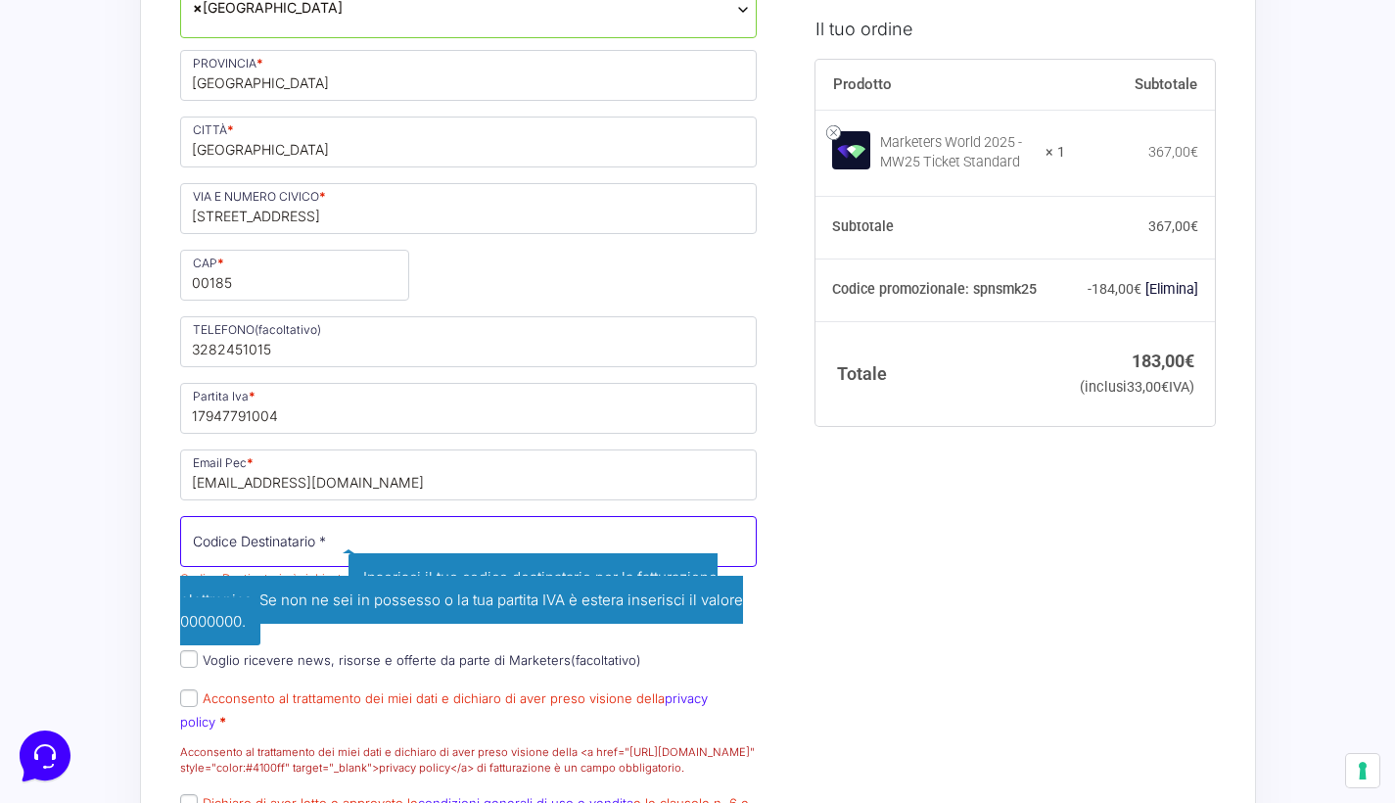
paste input "W7YVJK9"
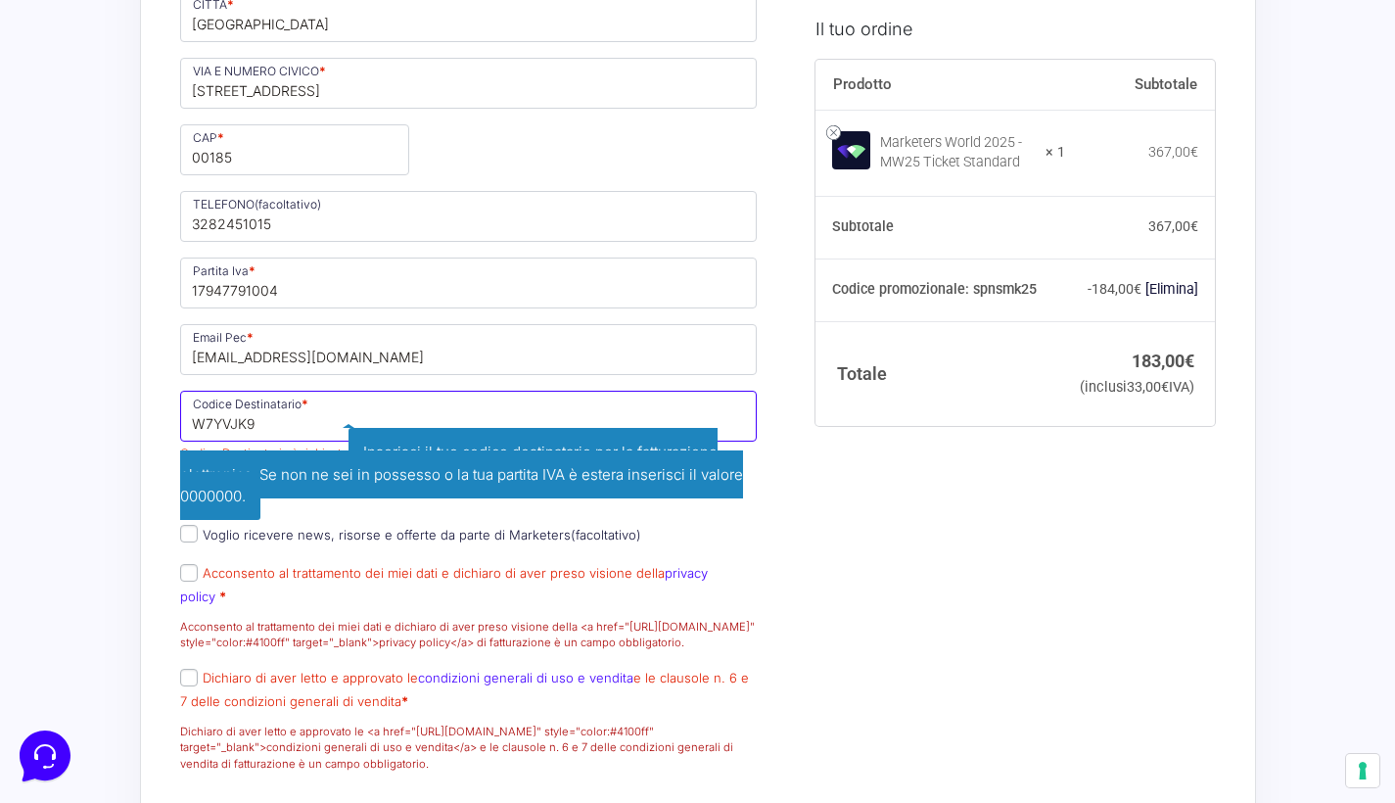
scroll to position [941, 0]
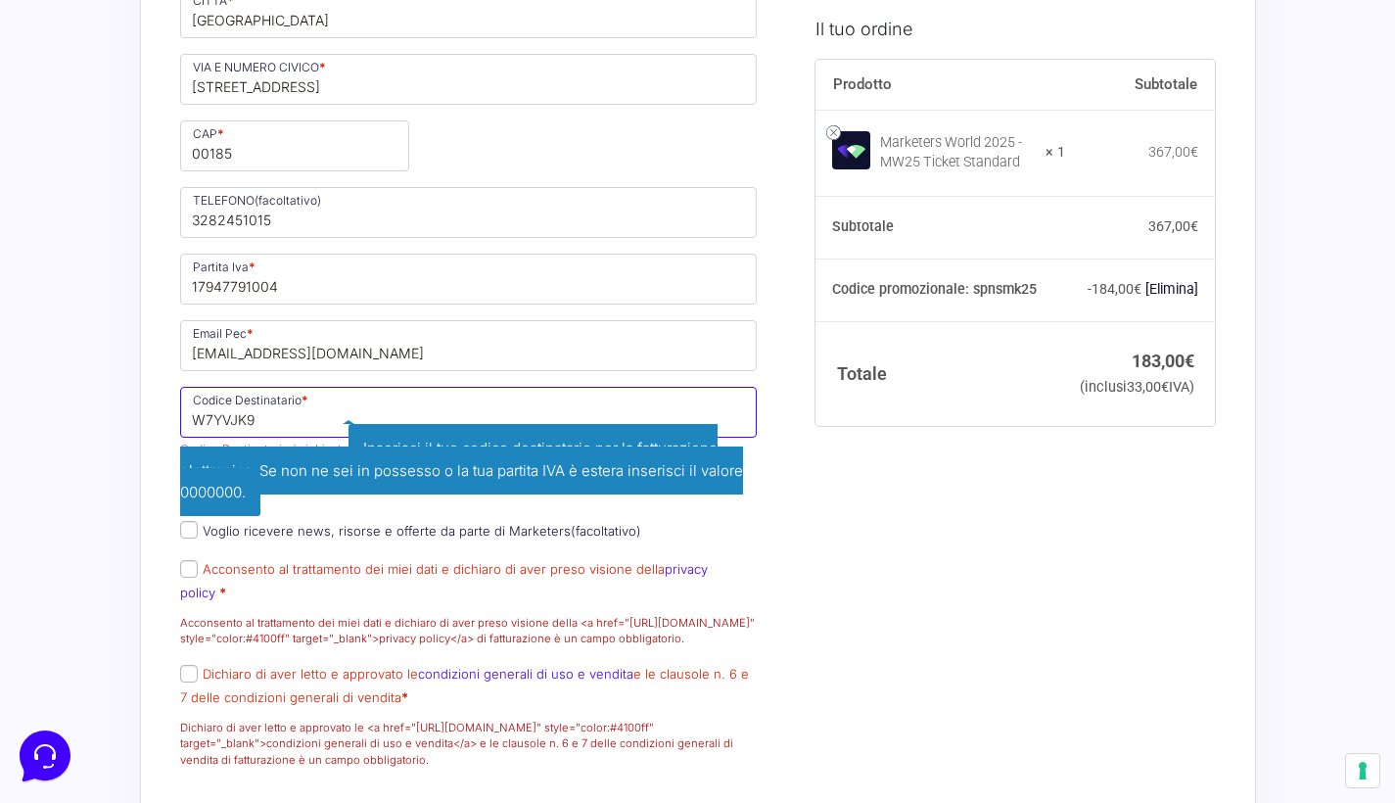
type input "W7YVJK9"
click at [196, 583] on p "Acconsento al trattamento dei miei dati e dichiaro di aver preso visione della …" at bounding box center [468, 602] width 591 height 95
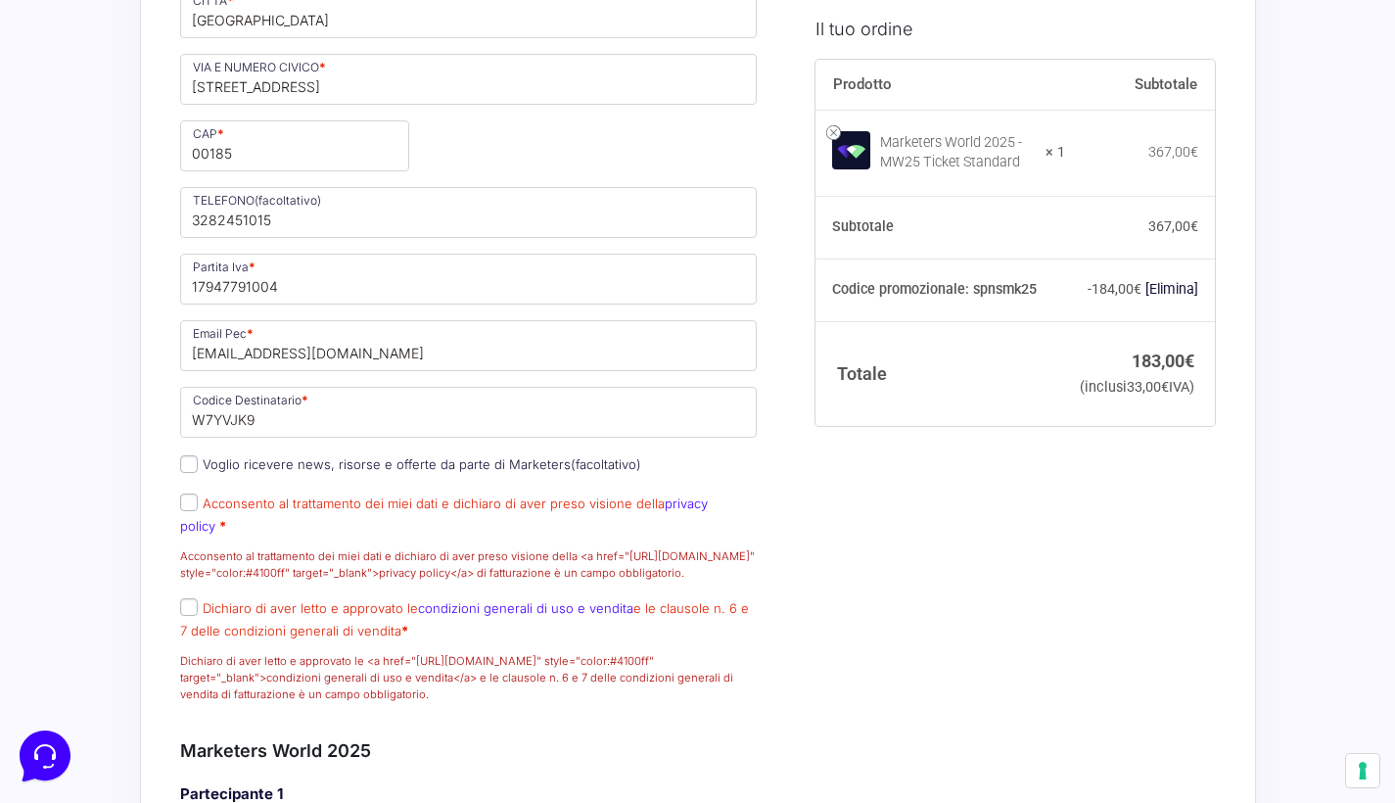
click at [193, 616] on input "Dichiaro di aver letto e approvato le condizioni generali di uso e vendita e le…" at bounding box center [189, 607] width 18 height 18
checkbox input "true"
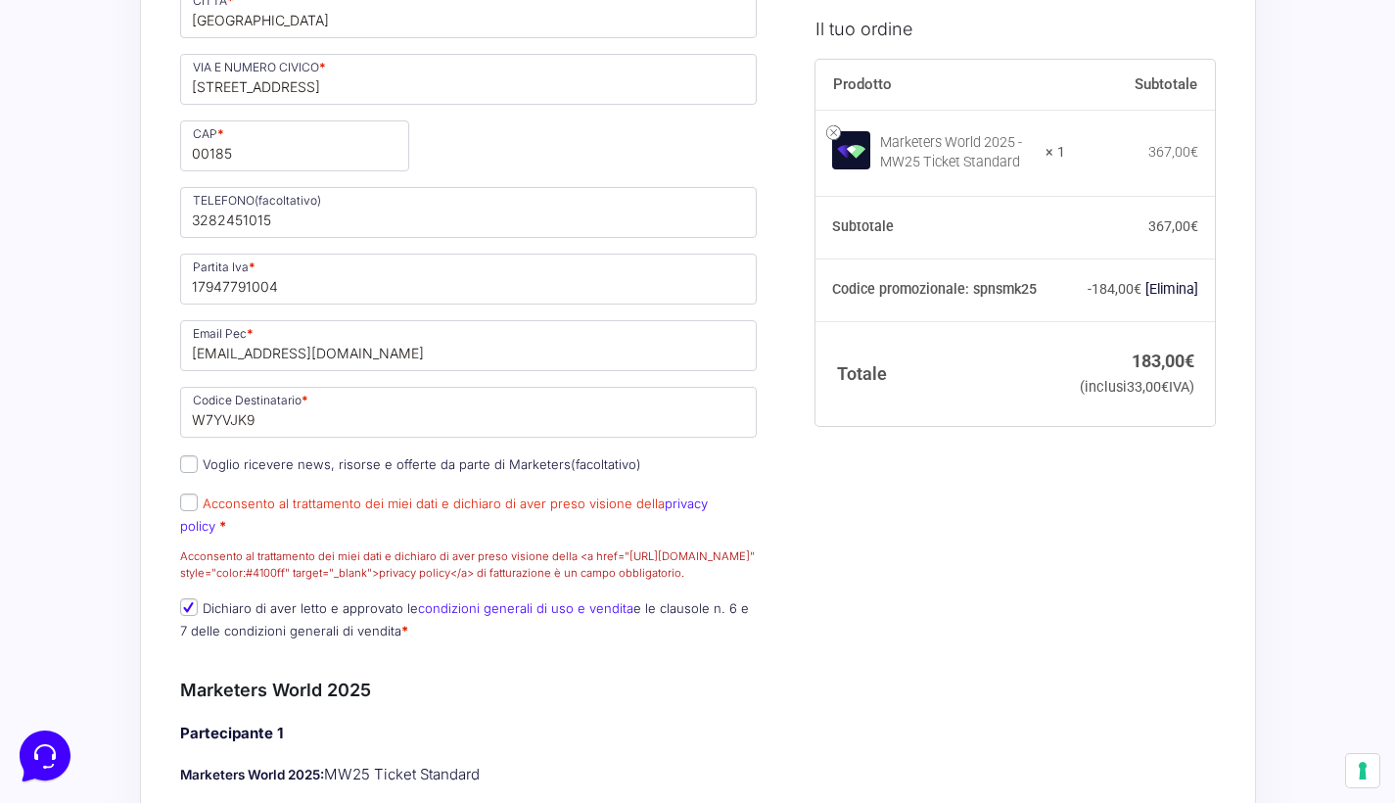
click at [192, 533] on p "Acconsento al trattamento dei miei dati e dichiaro di aver preso visione della …" at bounding box center [468, 536] width 591 height 95
click at [188, 511] on input "Acconsento al trattamento dei miei dati e dichiaro di aver preso visione della …" at bounding box center [189, 502] width 18 height 18
checkbox input "true"
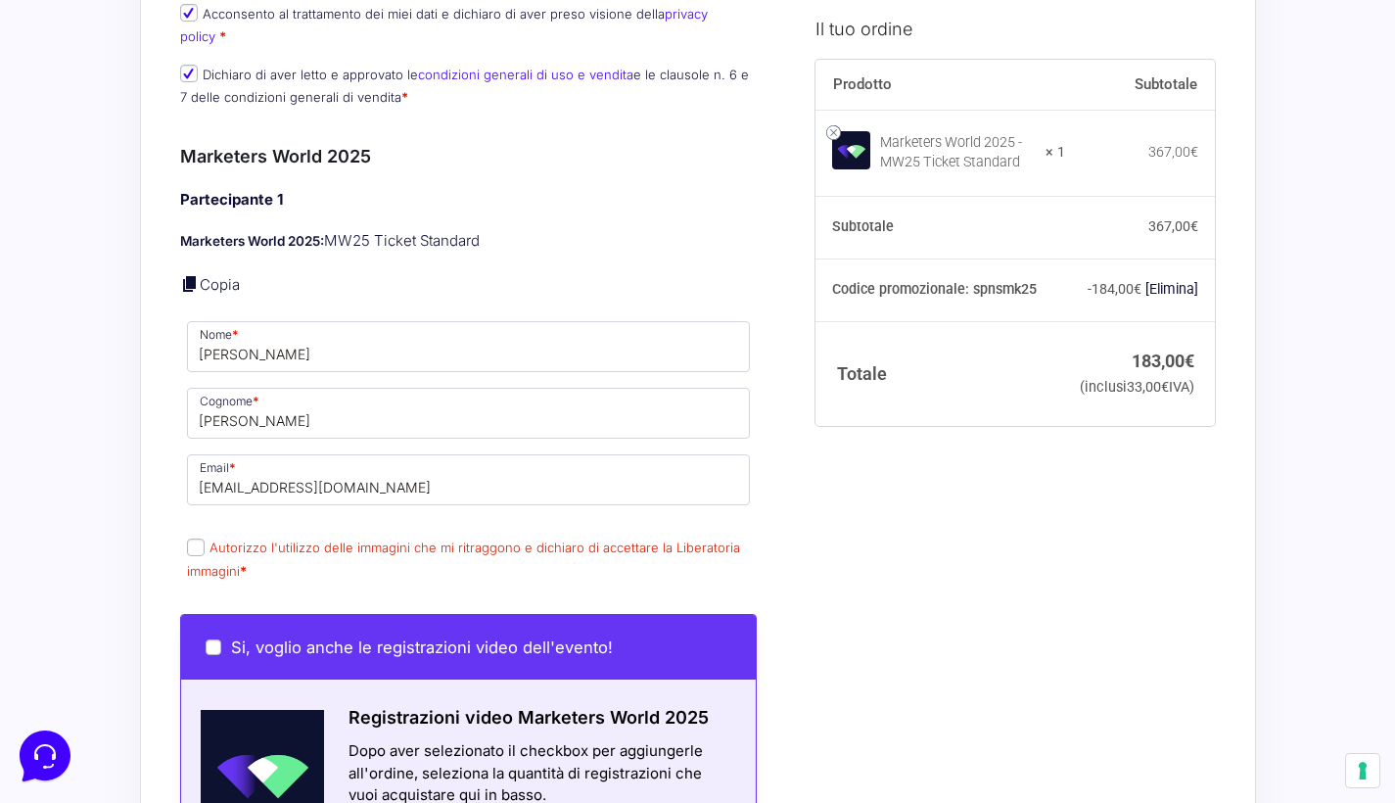
scroll to position [1439, 0]
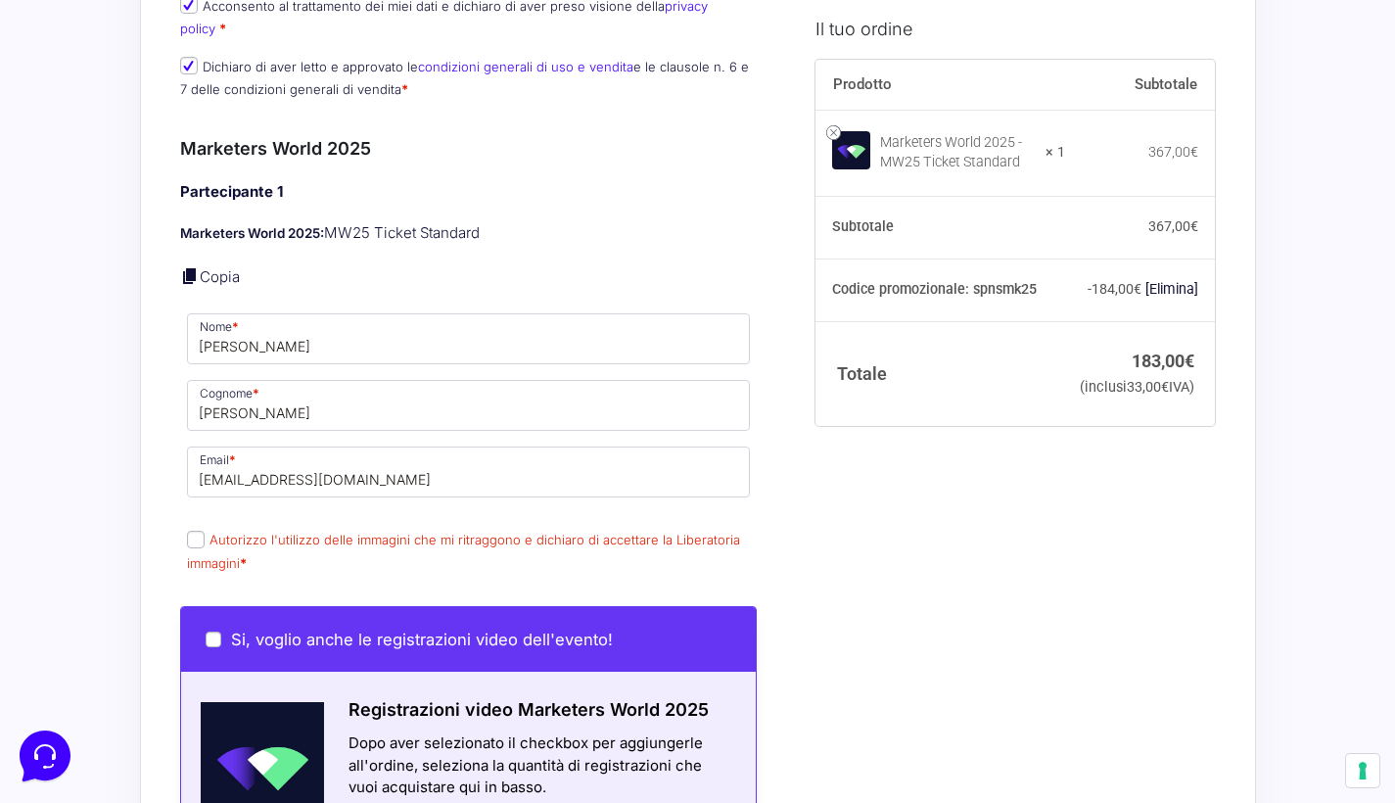
click at [198, 534] on input "Autorizzo l'utilizzo delle immagini che mi ritraggono e dichiaro di accettare l…" at bounding box center [196, 539] width 18 height 18
checkbox input "true"
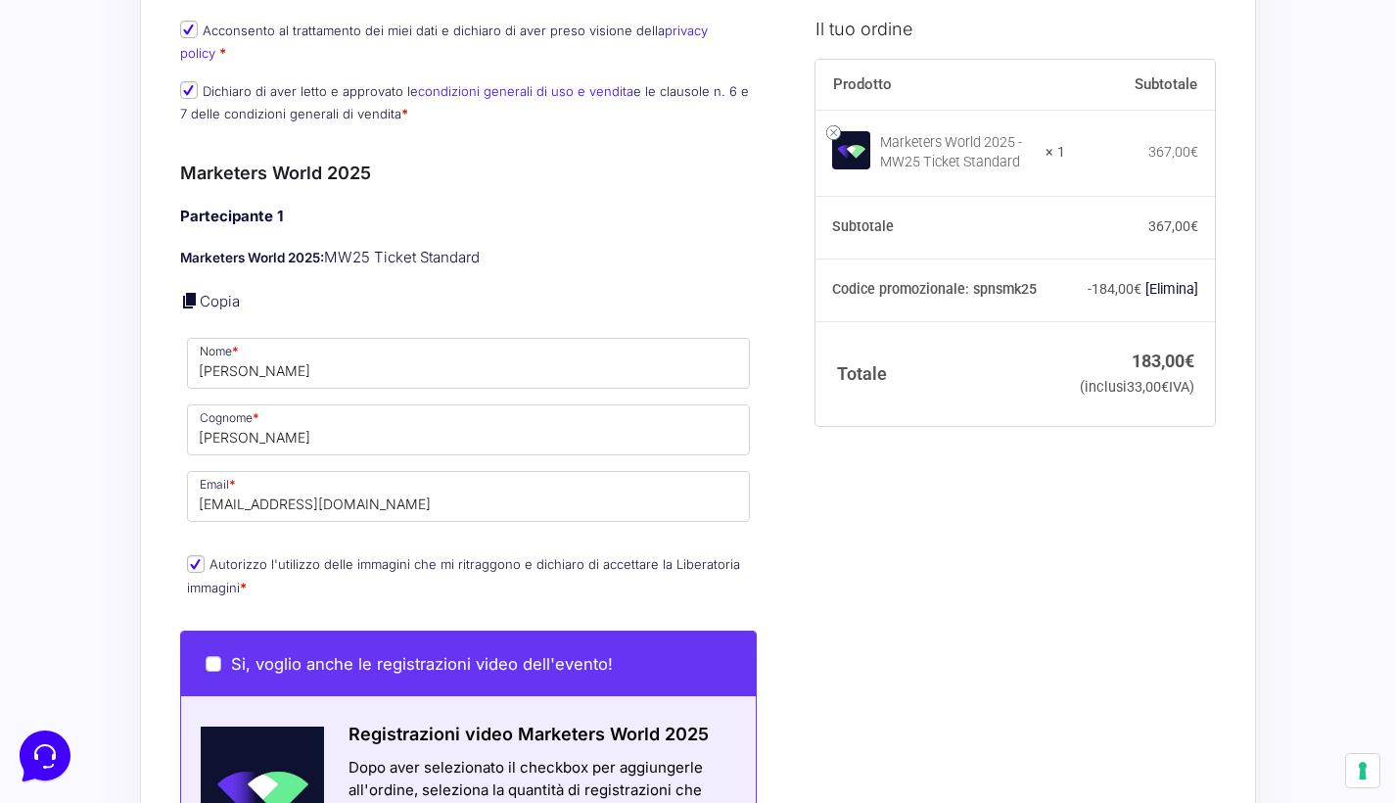
scroll to position [1414, 0]
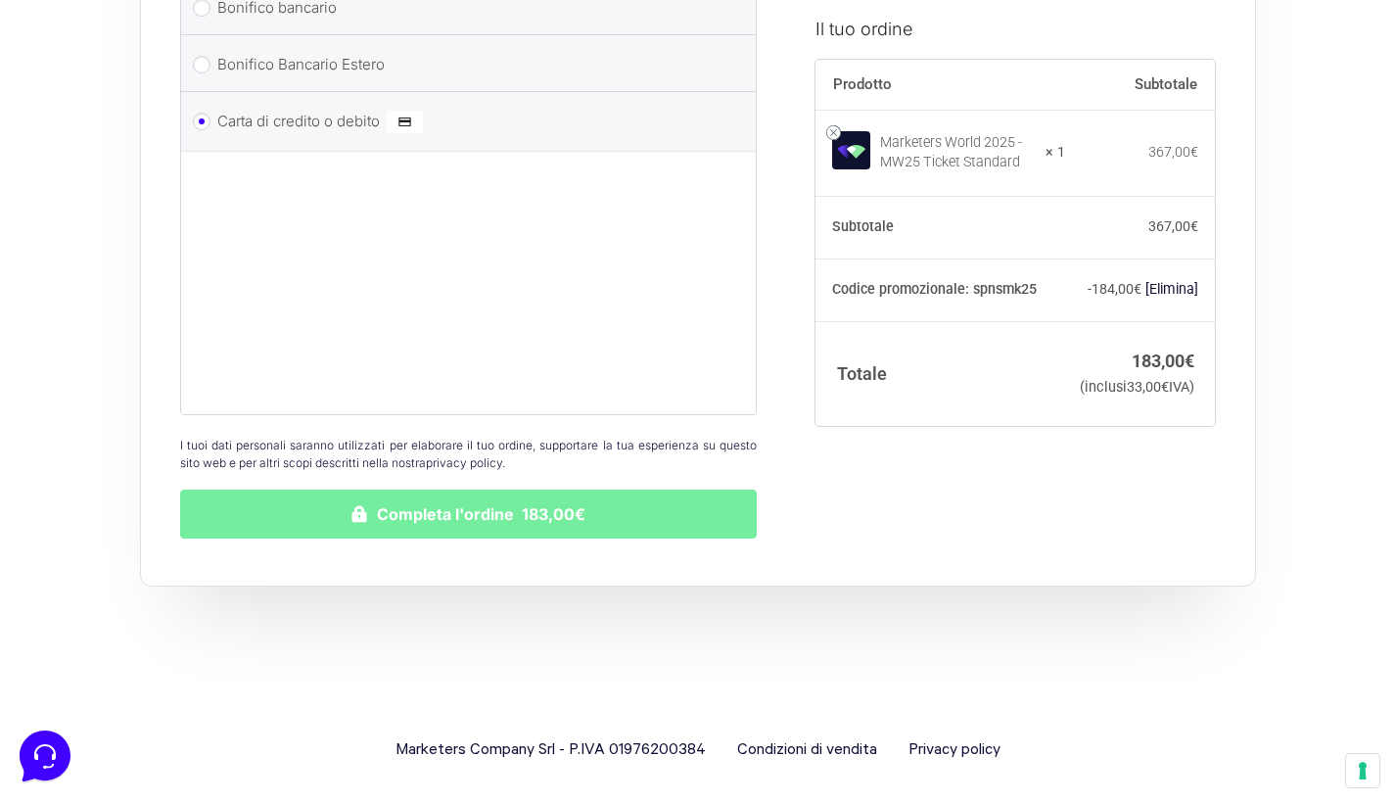
click at [230, 515] on button "Completa l'ordine 183,00€" at bounding box center [468, 513] width 577 height 49
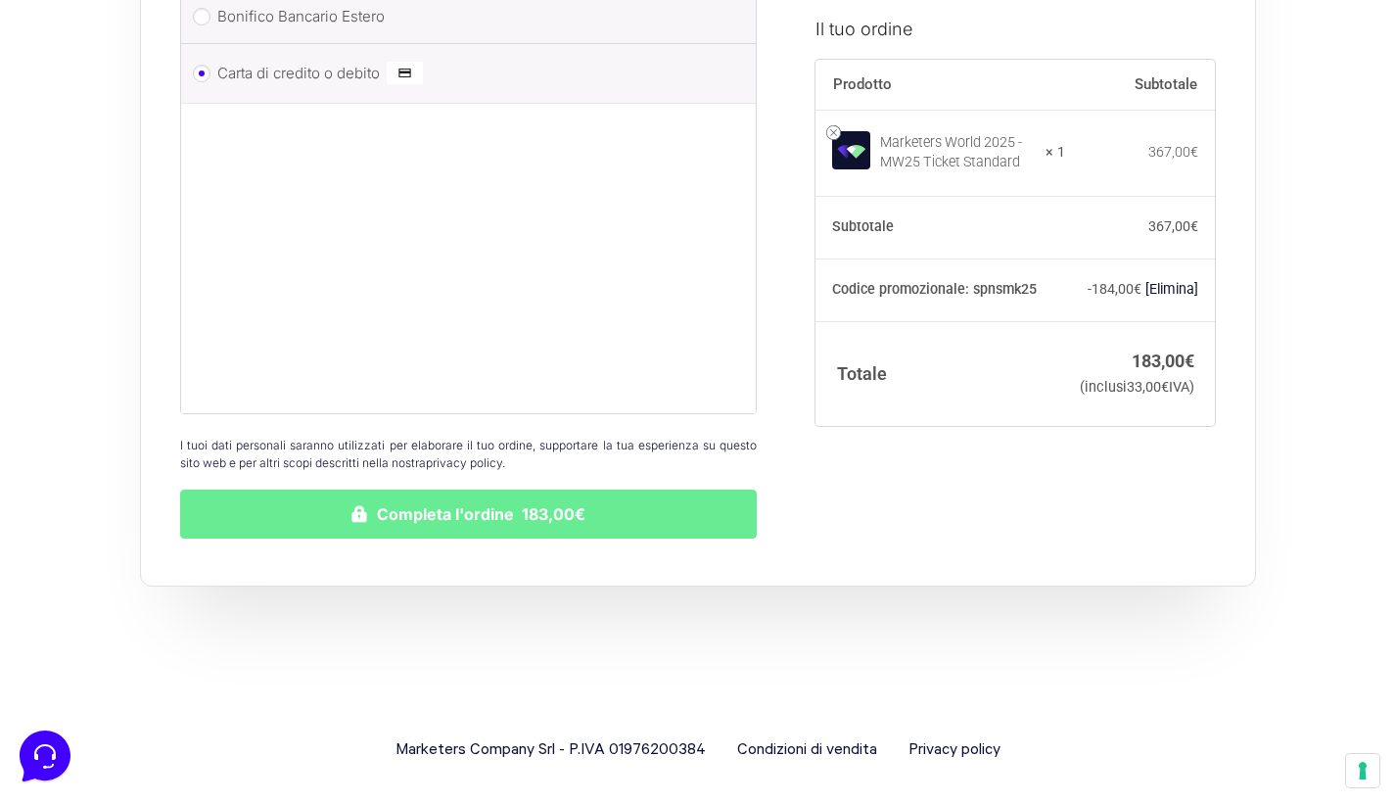
scroll to position [2946, 0]
type input "HEYAI S.R.L."
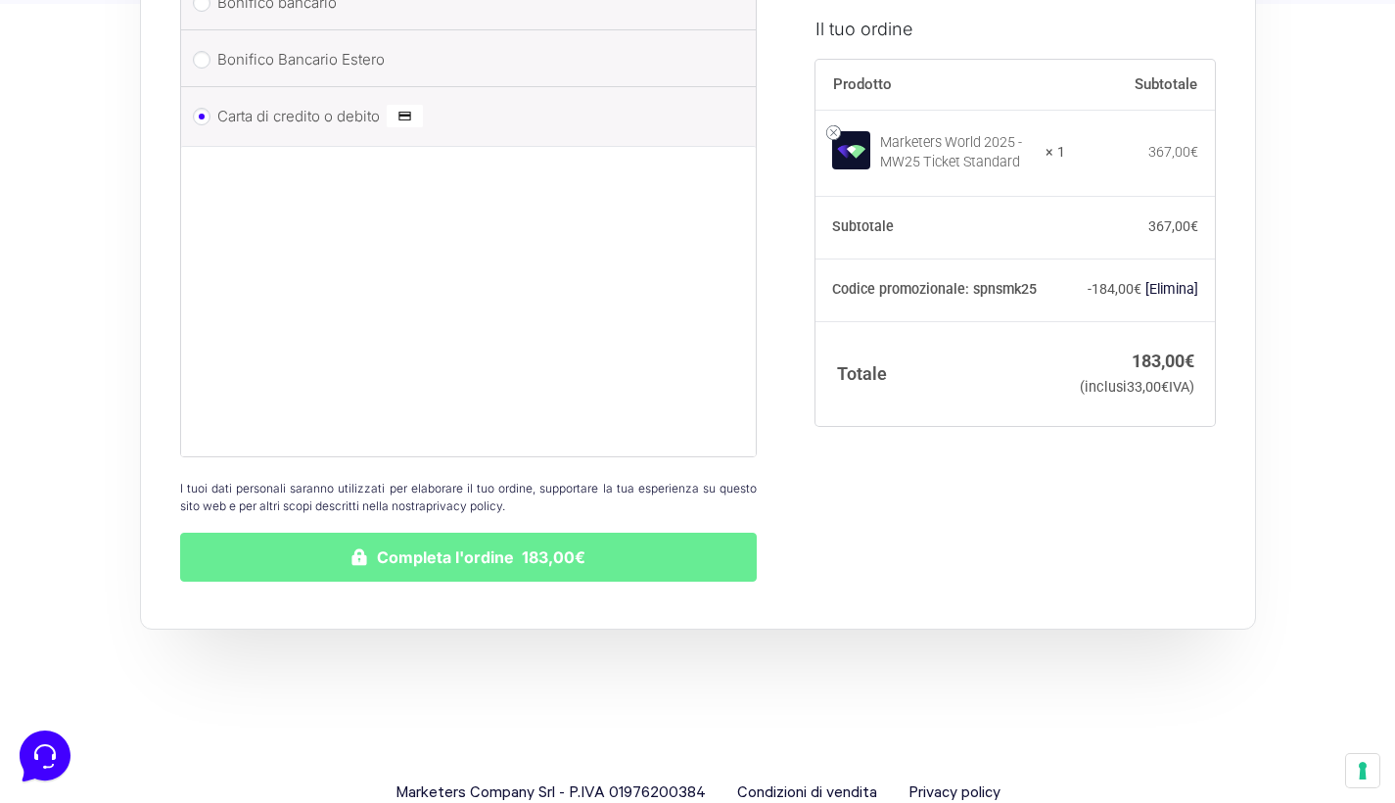
click at [201, 53] on input "Bonifico Bancario Estero" at bounding box center [202, 60] width 18 height 18
radio input "true"
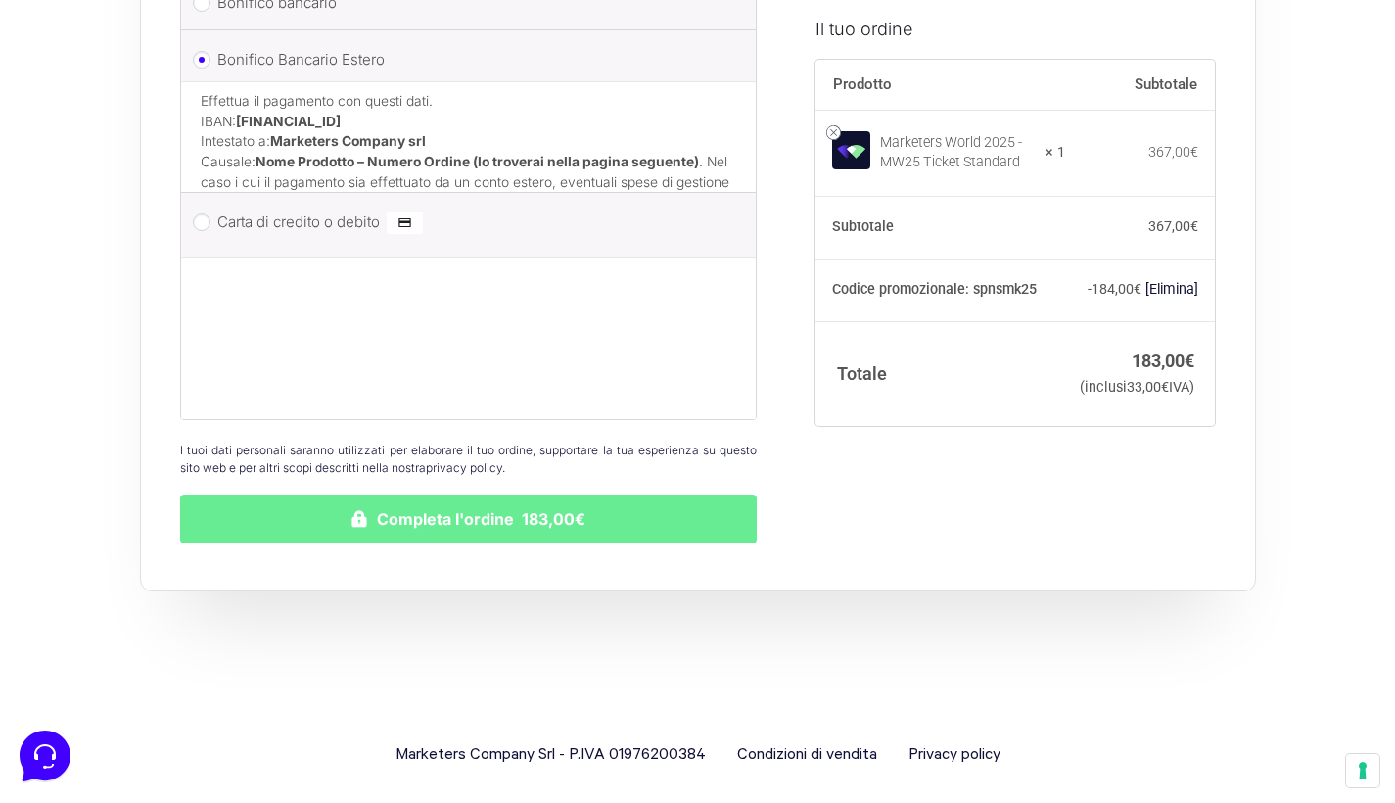
scroll to position [2870, 0]
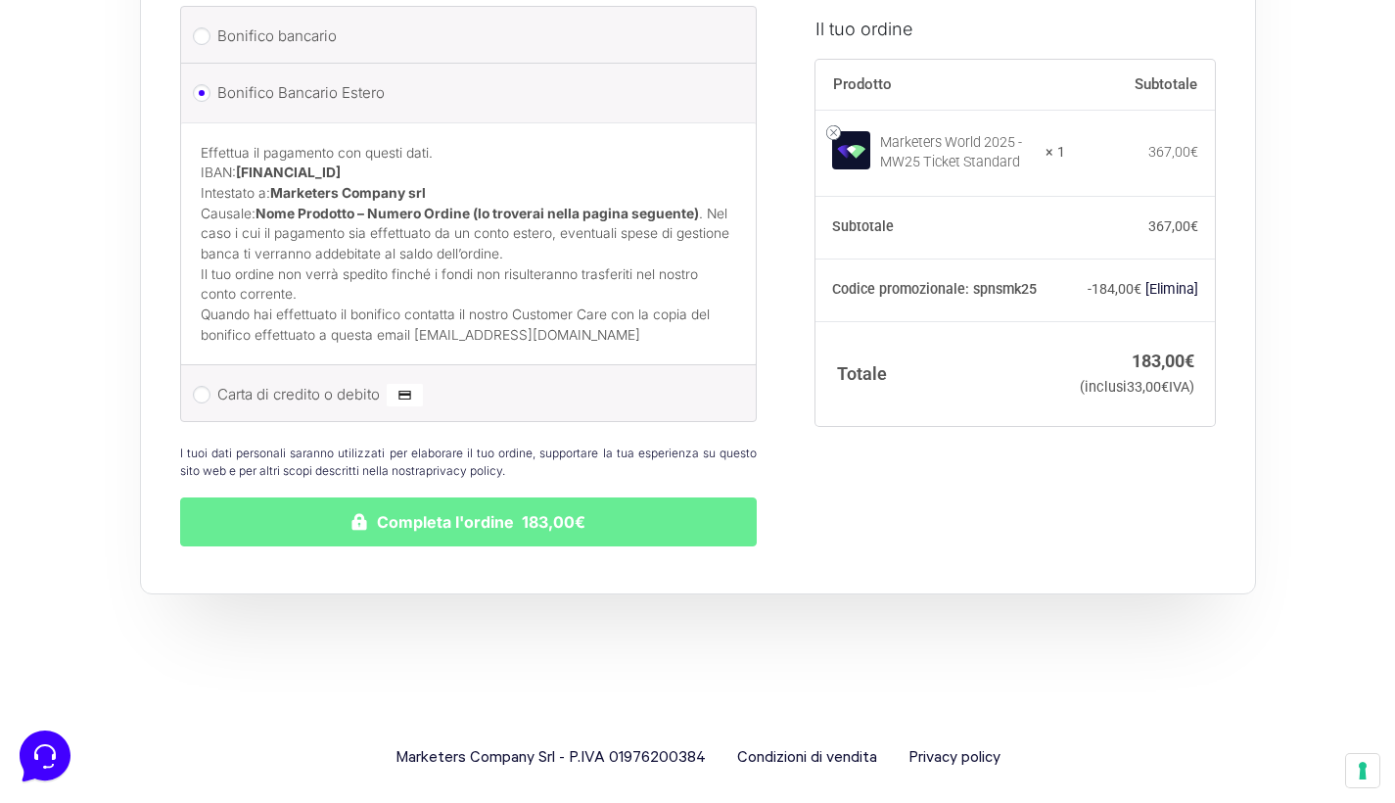
click at [208, 385] on li "Carta di credito o debito Ricorda informazioni di pagamento per gli ordini futu…" at bounding box center [468, 393] width 575 height 56
click at [205, 386] on input "Carta di credito o debito" at bounding box center [202, 395] width 18 height 18
radio input "true"
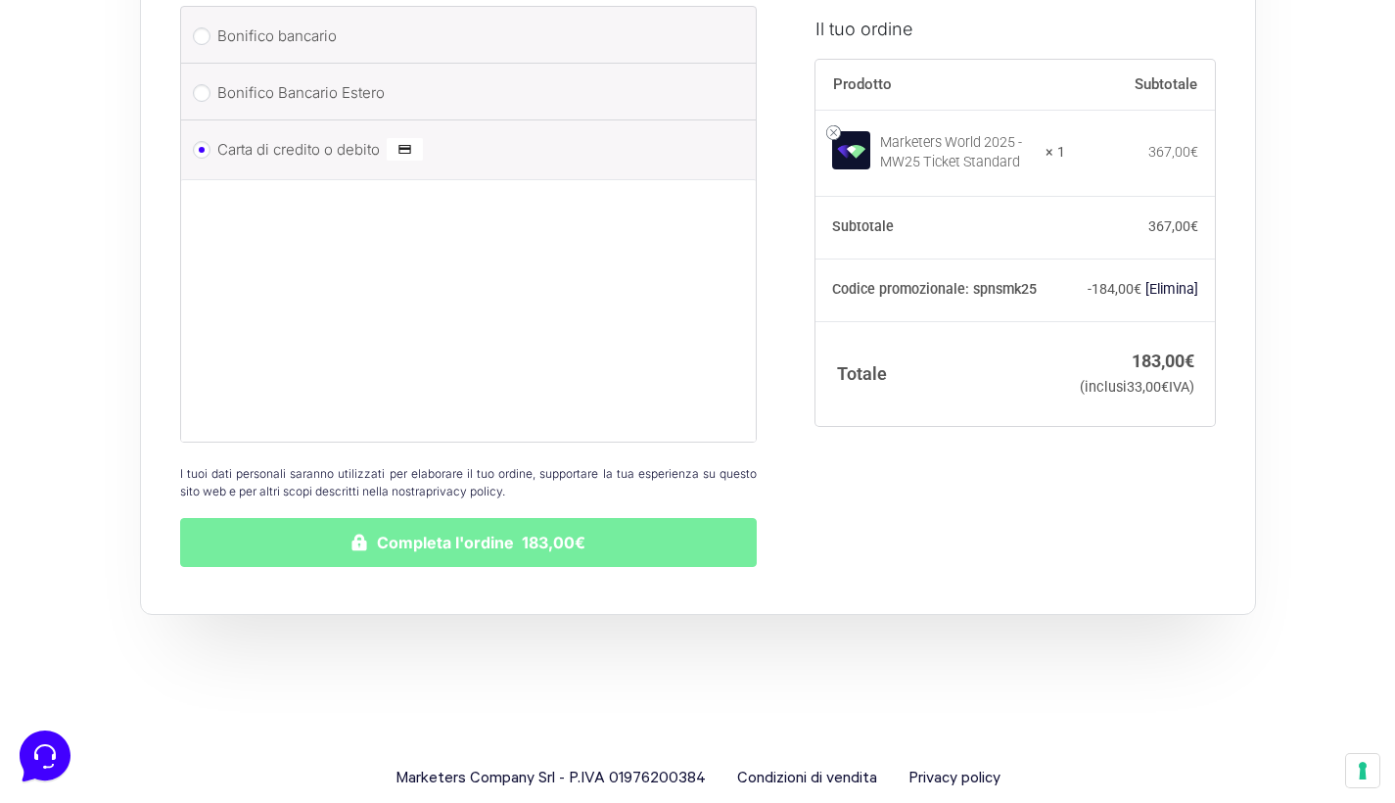
click at [482, 520] on button "Completa l'ordine 183,00€" at bounding box center [468, 542] width 577 height 49
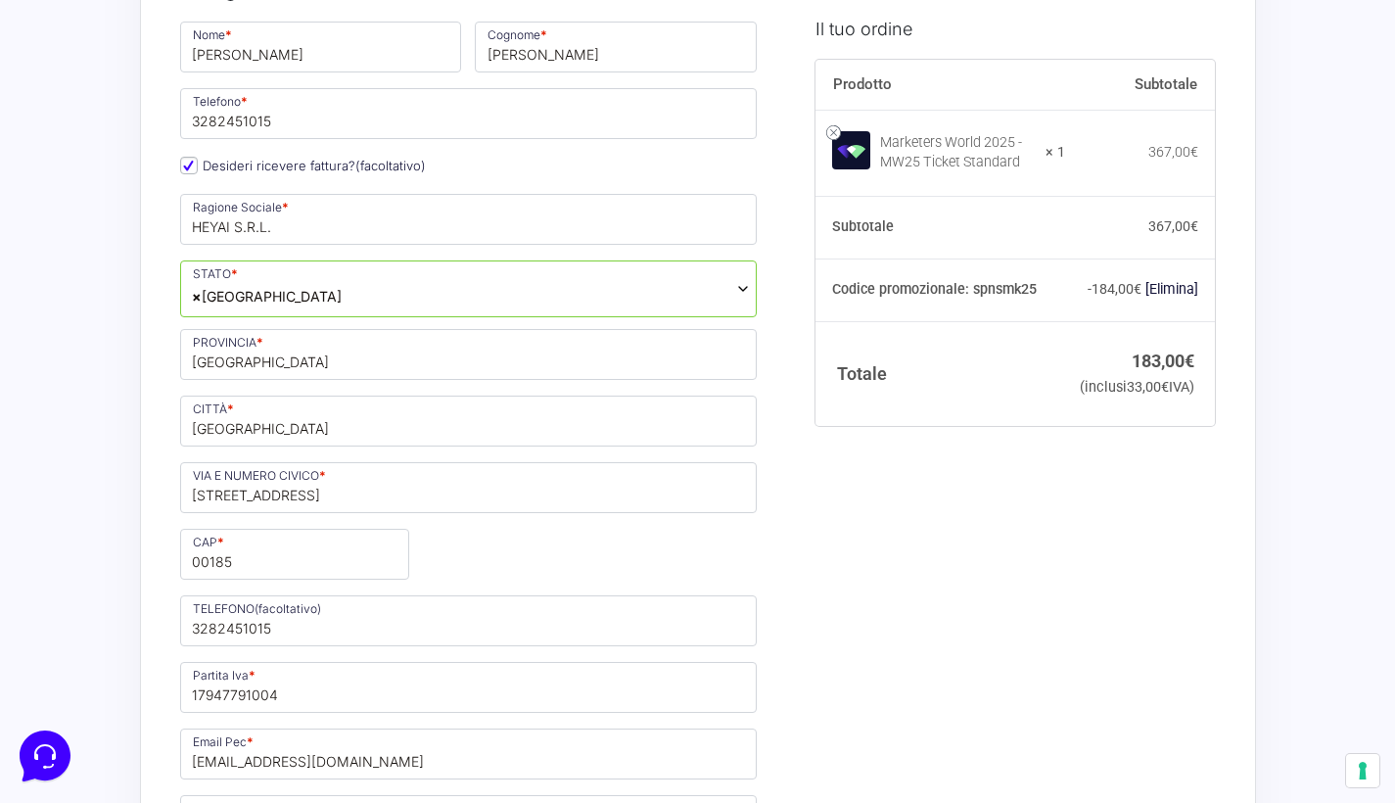
scroll to position [425, 0]
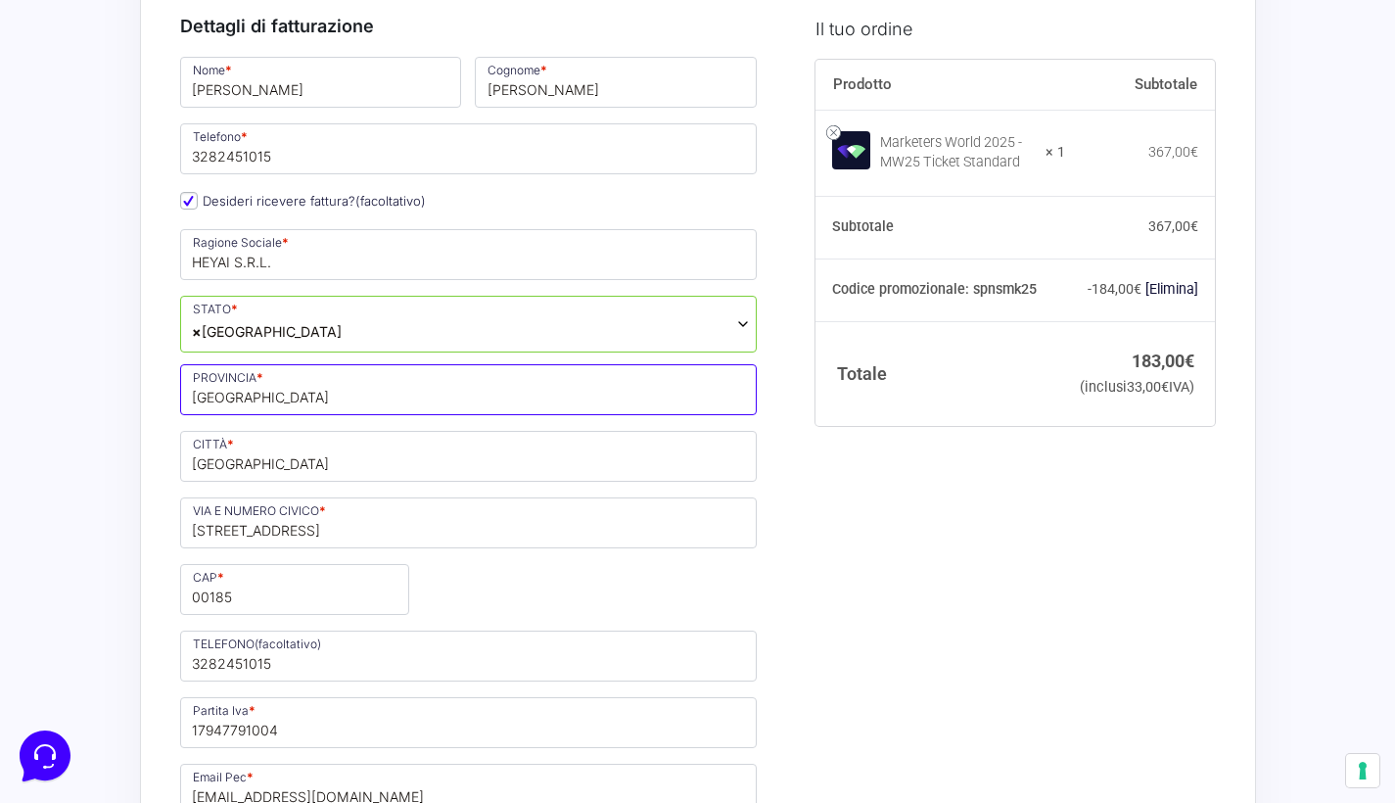
click at [452, 392] on input "[GEOGRAPHIC_DATA]" at bounding box center [468, 389] width 577 height 51
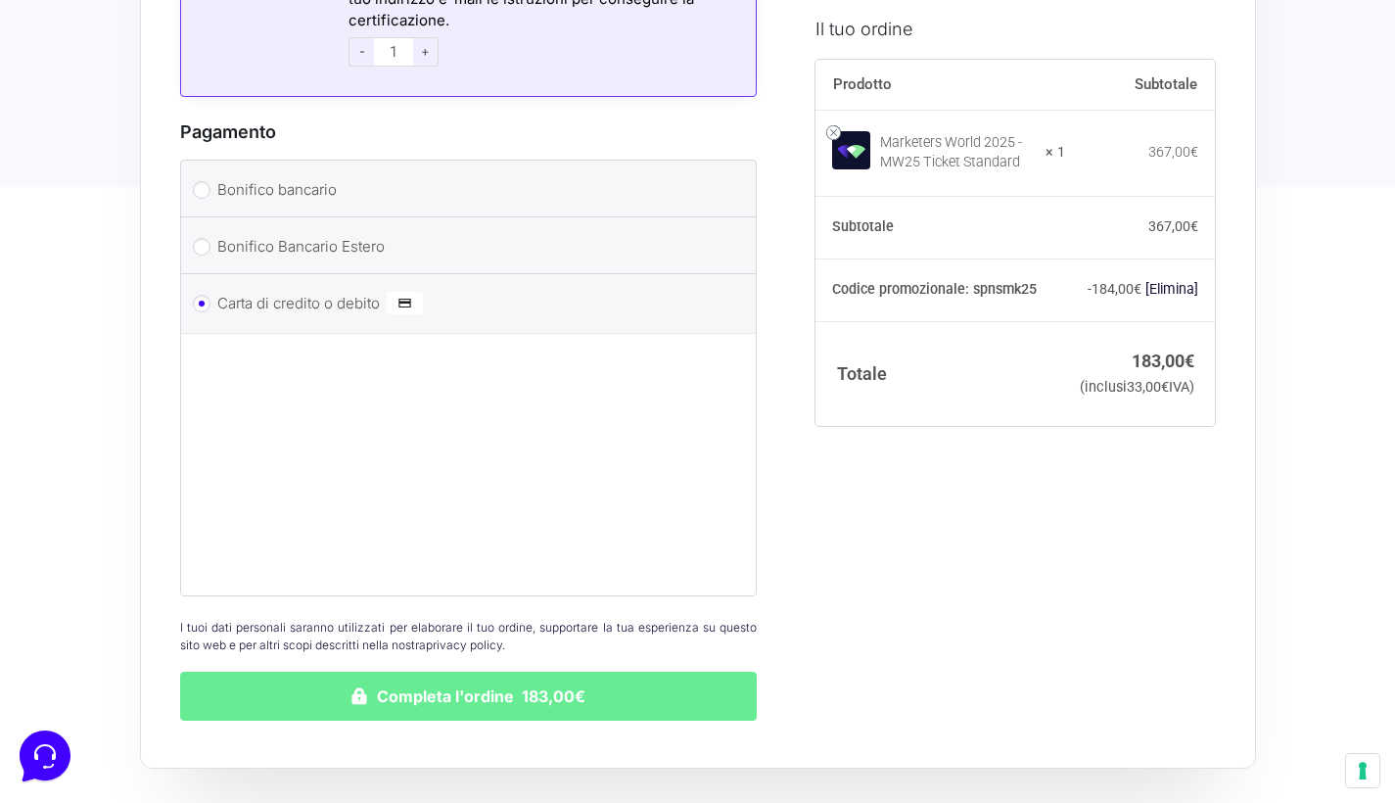
scroll to position [2661, 0]
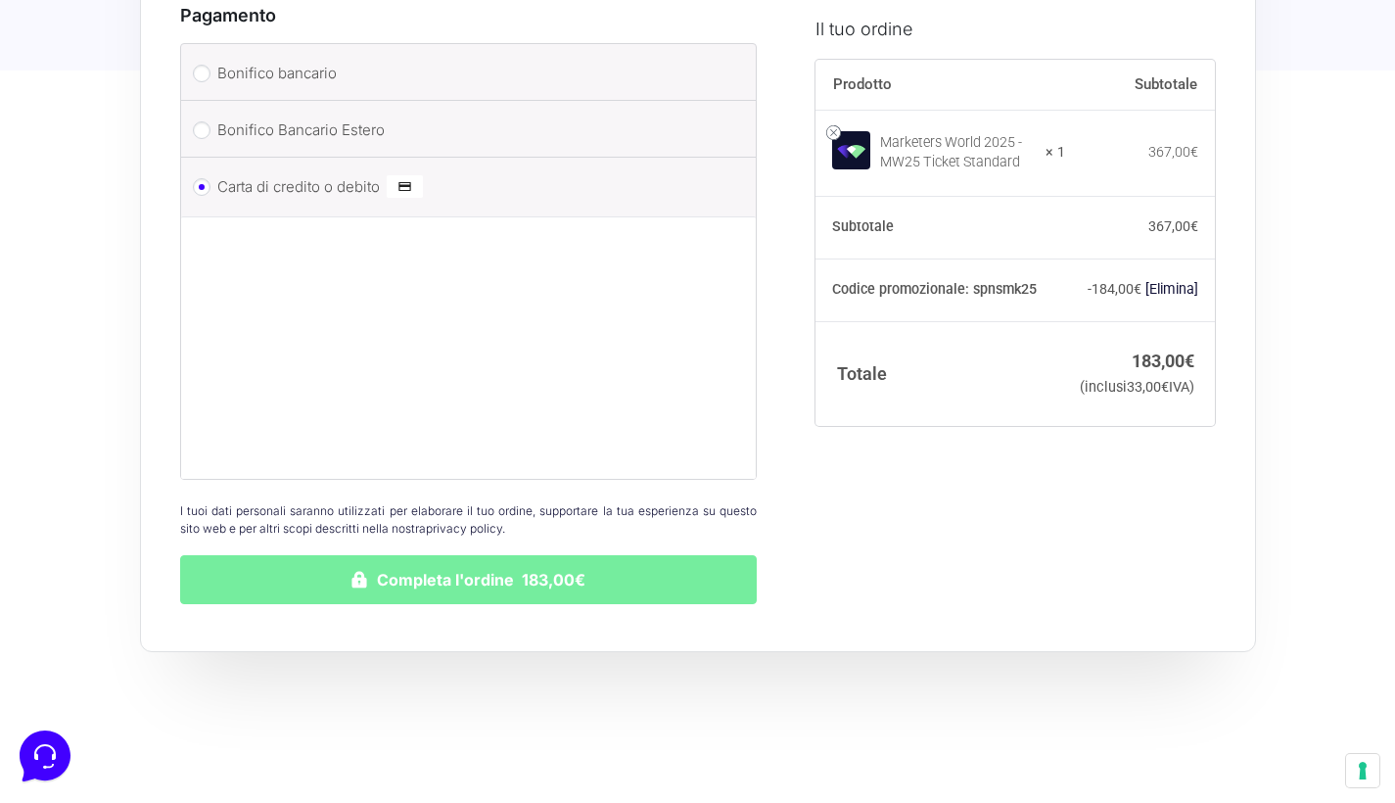
click at [478, 560] on button "Completa l'ordine 183,00€" at bounding box center [468, 579] width 577 height 49
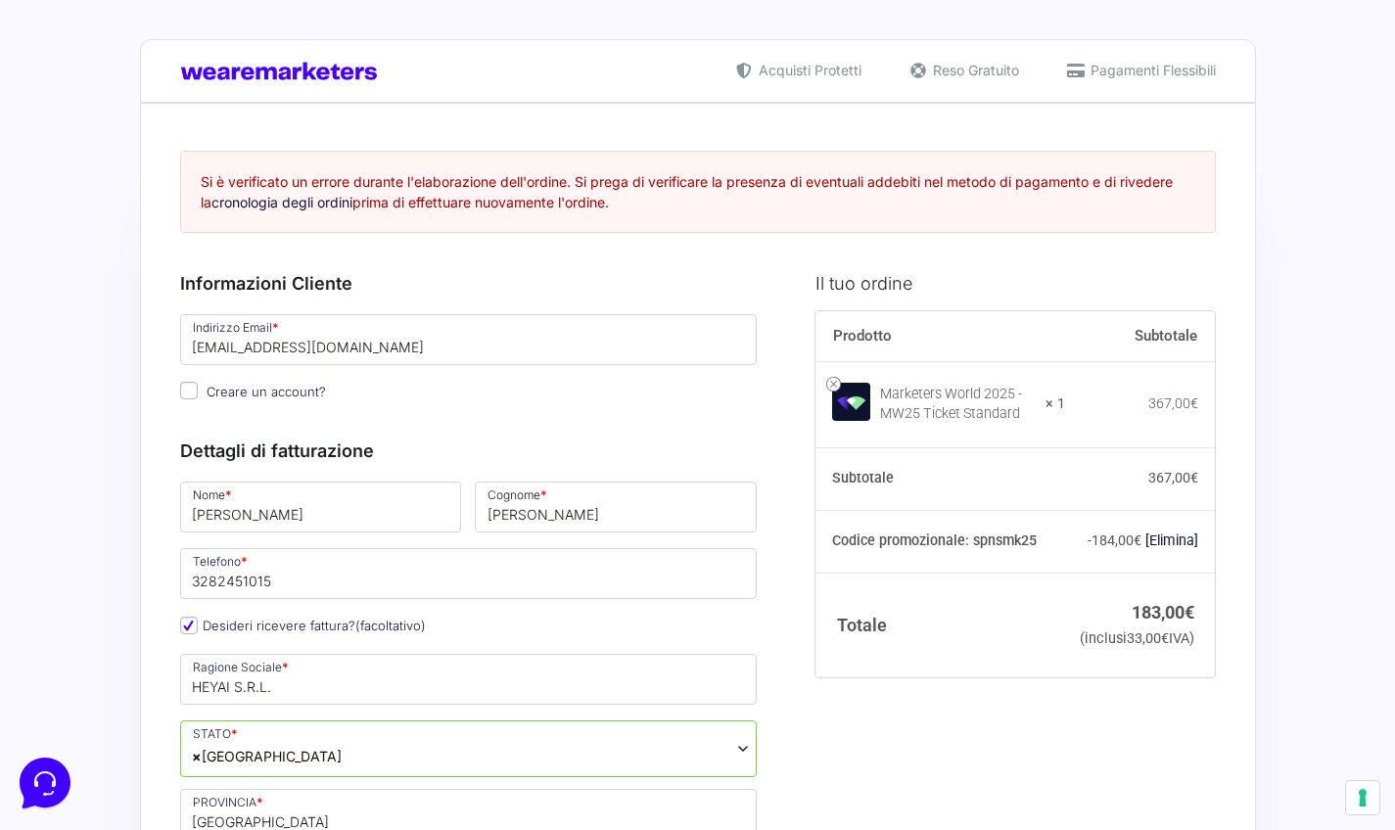
scroll to position [0, 0]
click at [272, 203] on link "cronologia degli ordini" at bounding box center [281, 202] width 141 height 17
